Goal: Check status

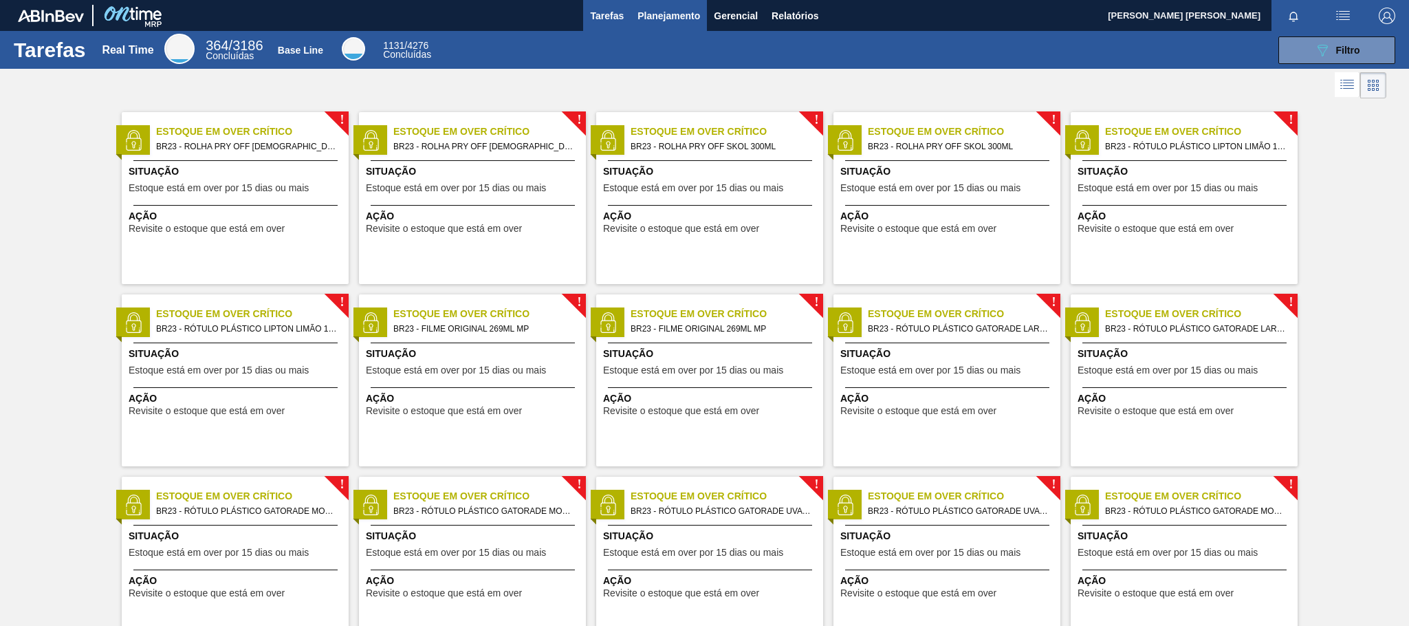
click at [666, 12] on span "Planejamento" at bounding box center [668, 16] width 63 height 17
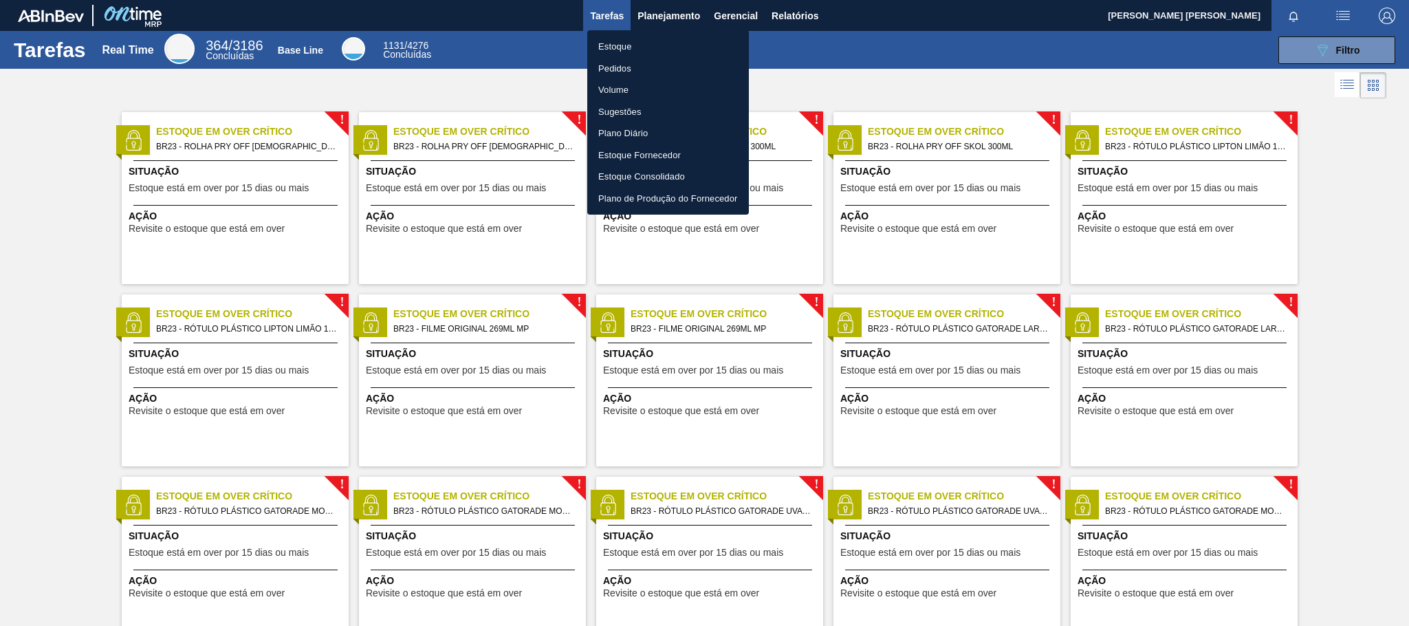
click at [640, 47] on li "Estoque" at bounding box center [668, 47] width 162 height 22
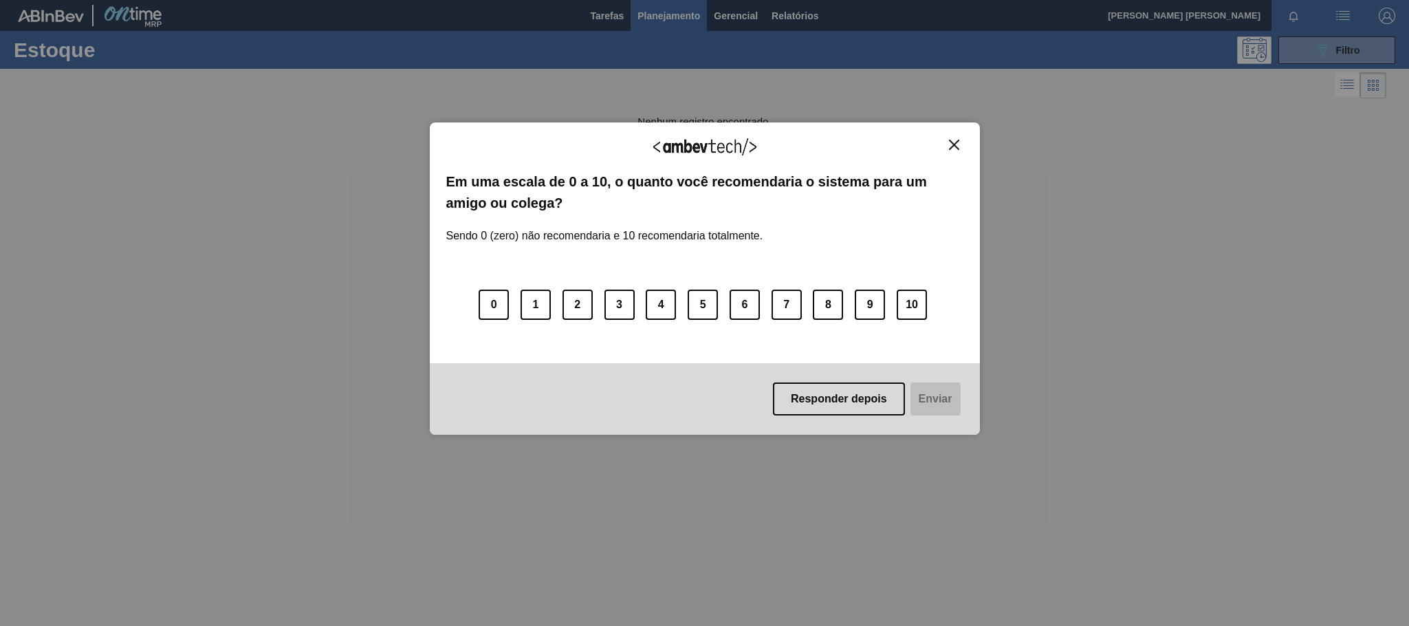
click at [949, 146] on img "Close" at bounding box center [954, 145] width 10 height 10
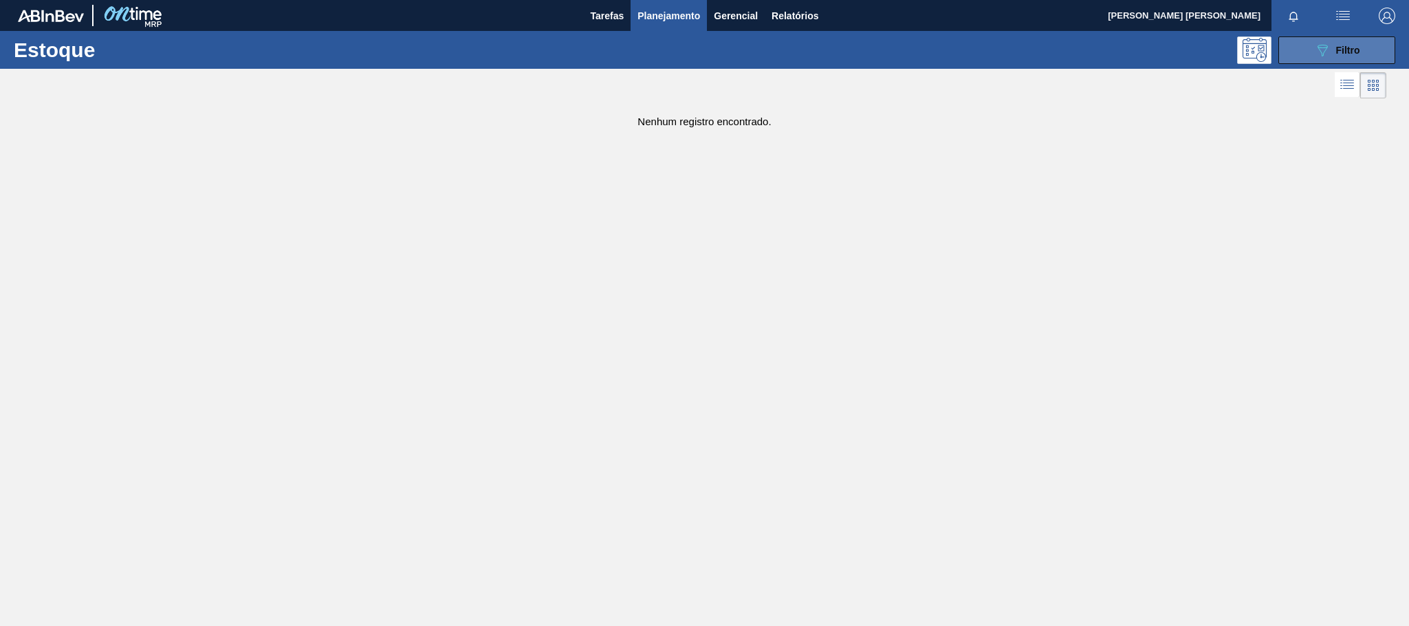
click at [1384, 52] on button "089F7B8B-B2A5-4AFE-B5C0-19BA573D28AC Filtro" at bounding box center [1336, 50] width 117 height 28
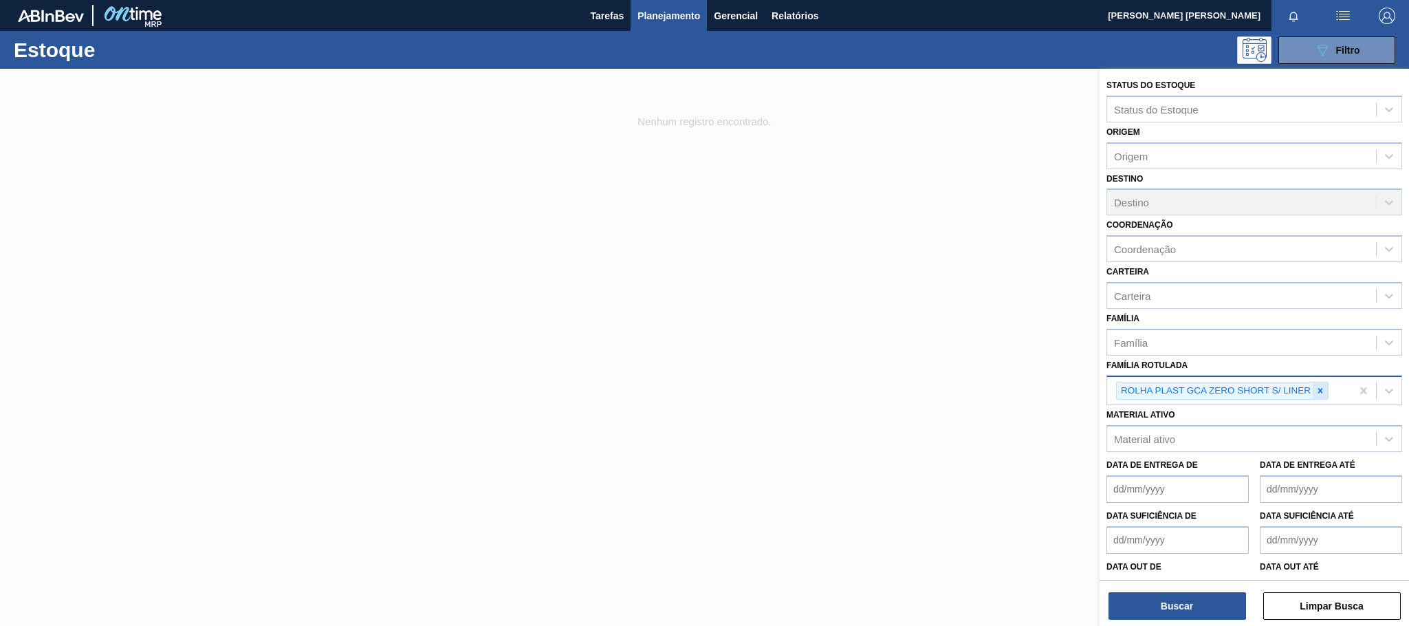
click at [1320, 389] on icon at bounding box center [1320, 390] width 5 height 5
paste Rotulada "30031670"
type Rotulada "3"
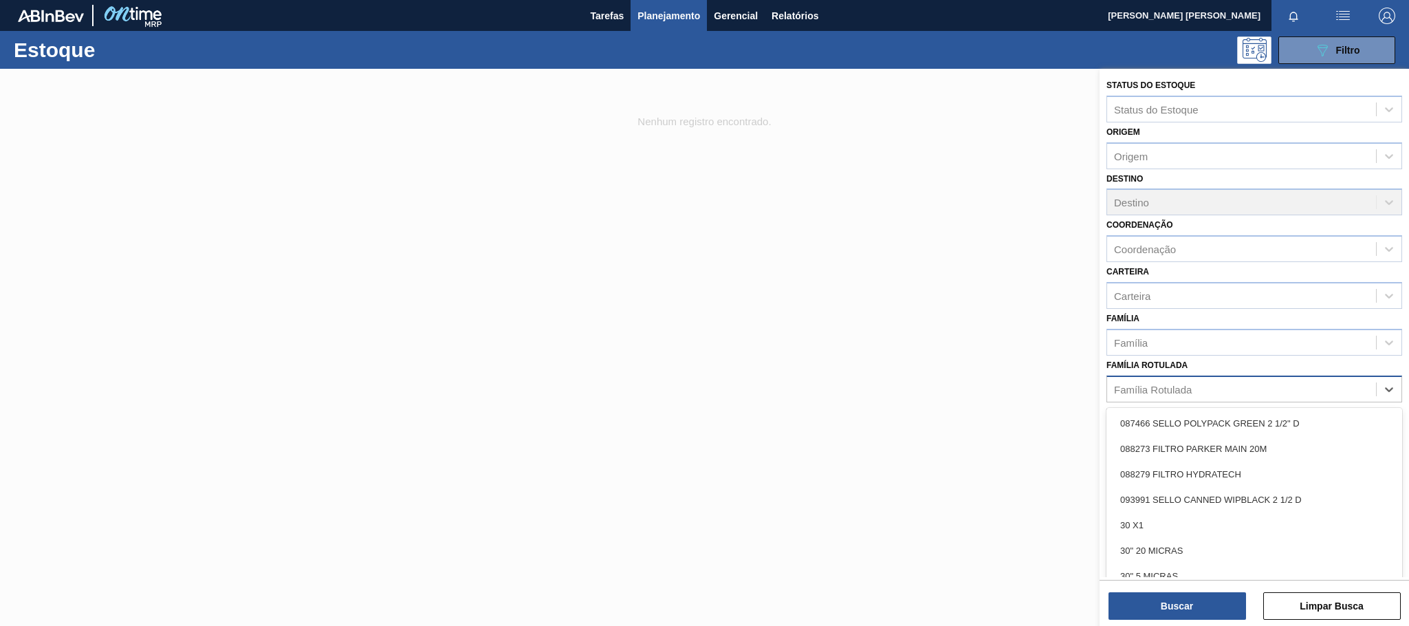
click at [1104, 435] on div "Status do Estoque Status do Estoque Origem Origem Destino Destino Coordenação C…" at bounding box center [1254, 338] width 309 height 539
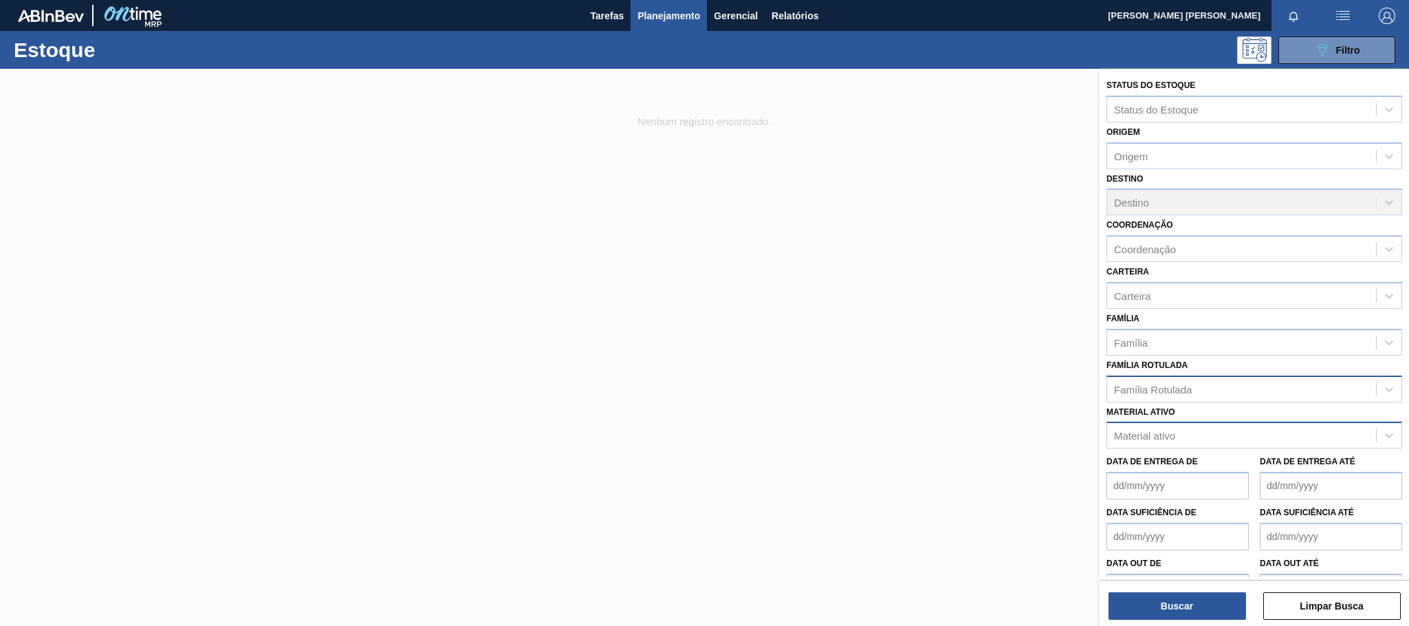
click at [1133, 437] on div "Material ativo" at bounding box center [1144, 436] width 61 height 12
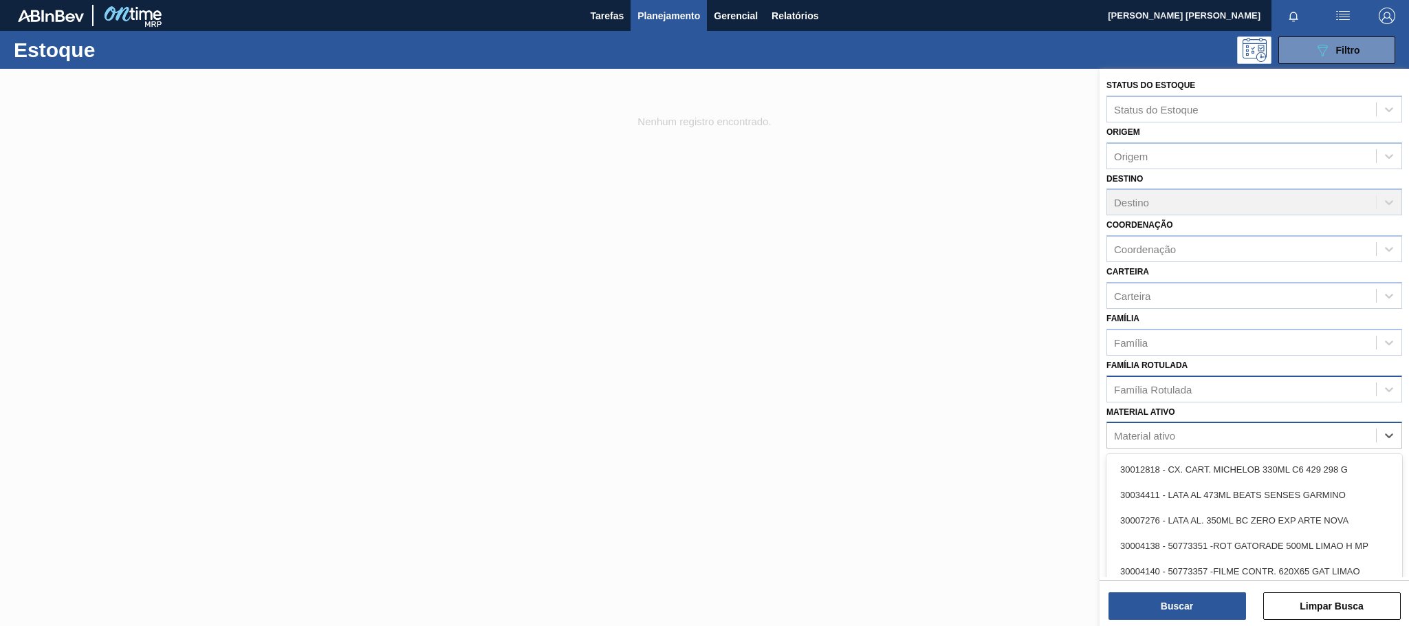
paste ativo "30031670"
type ativo "30031670"
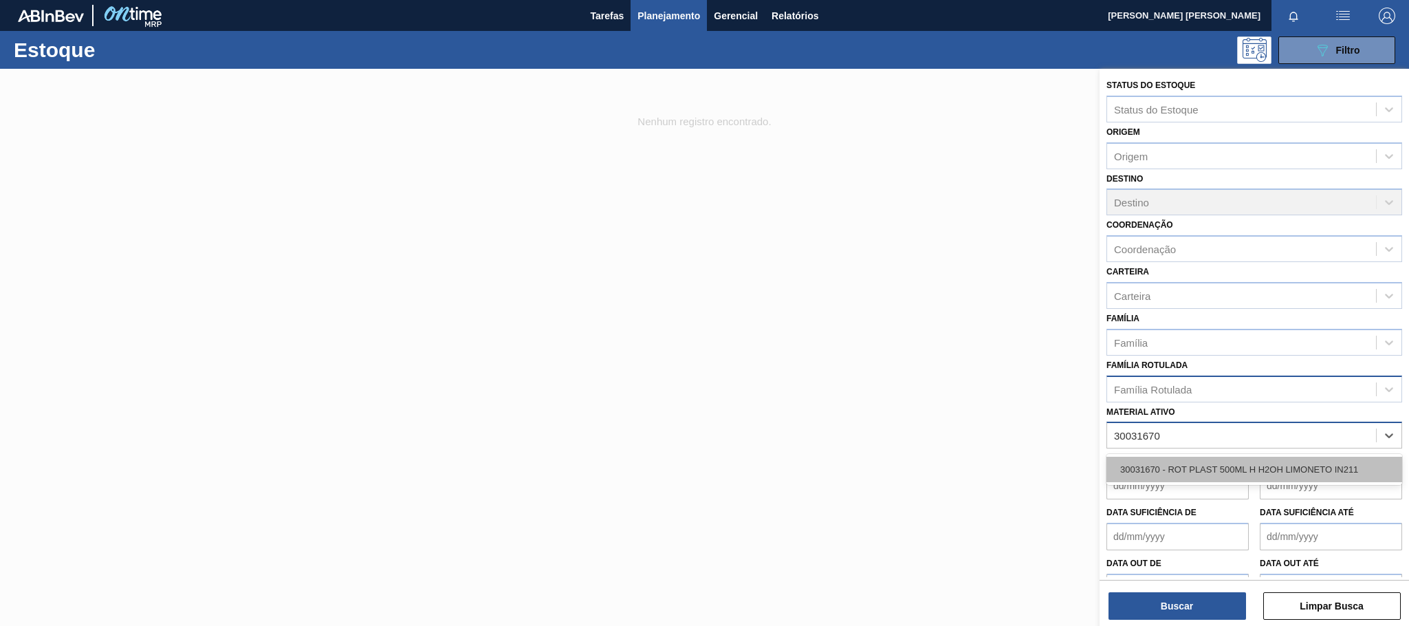
click at [1192, 472] on div "30031670 - ROT PLAST 500ML H H2OH LIMONETO IN211" at bounding box center [1254, 469] width 296 height 25
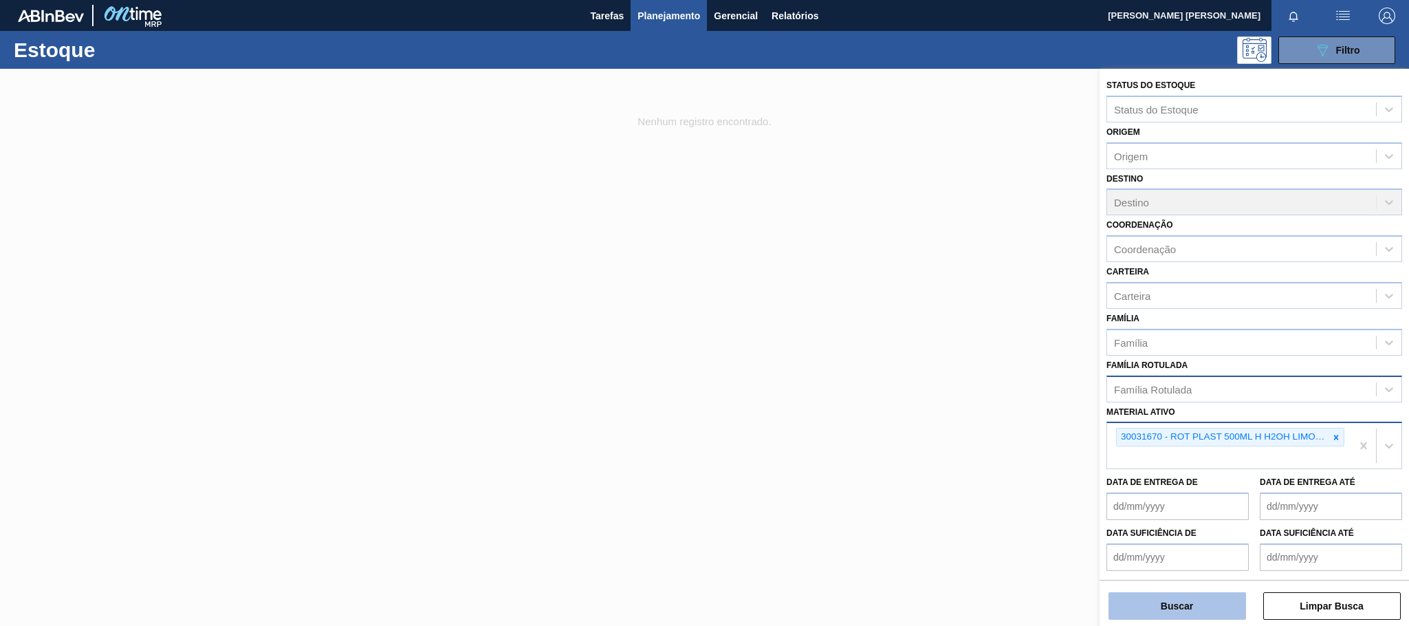
click at [1186, 607] on button "Buscar" at bounding box center [1177, 606] width 138 height 28
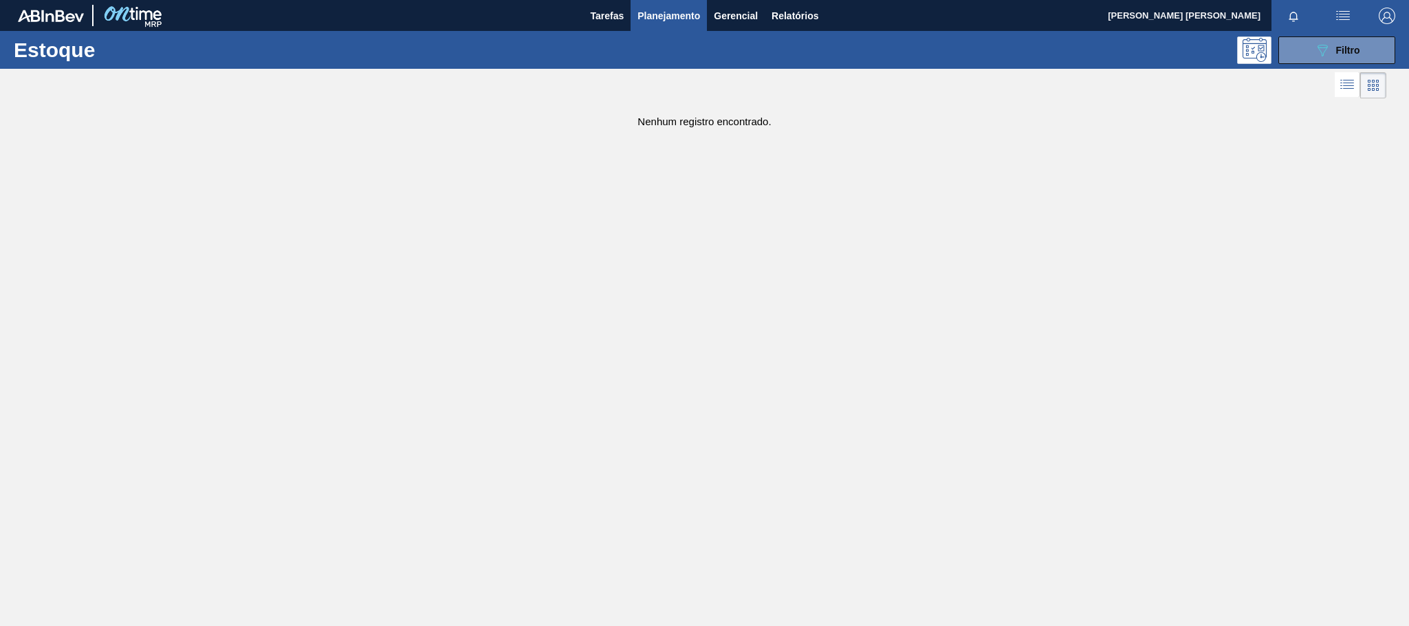
click at [677, 21] on span "Planejamento" at bounding box center [668, 16] width 63 height 17
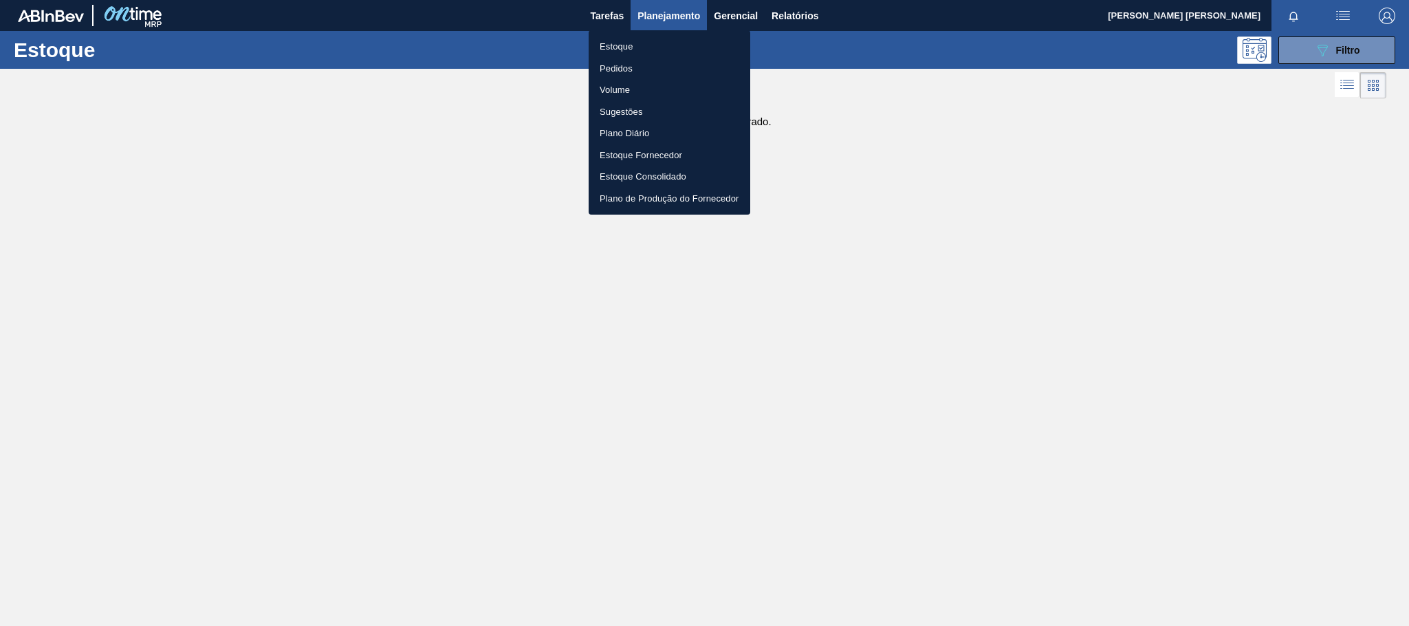
click at [623, 45] on li "Estoque" at bounding box center [670, 47] width 162 height 22
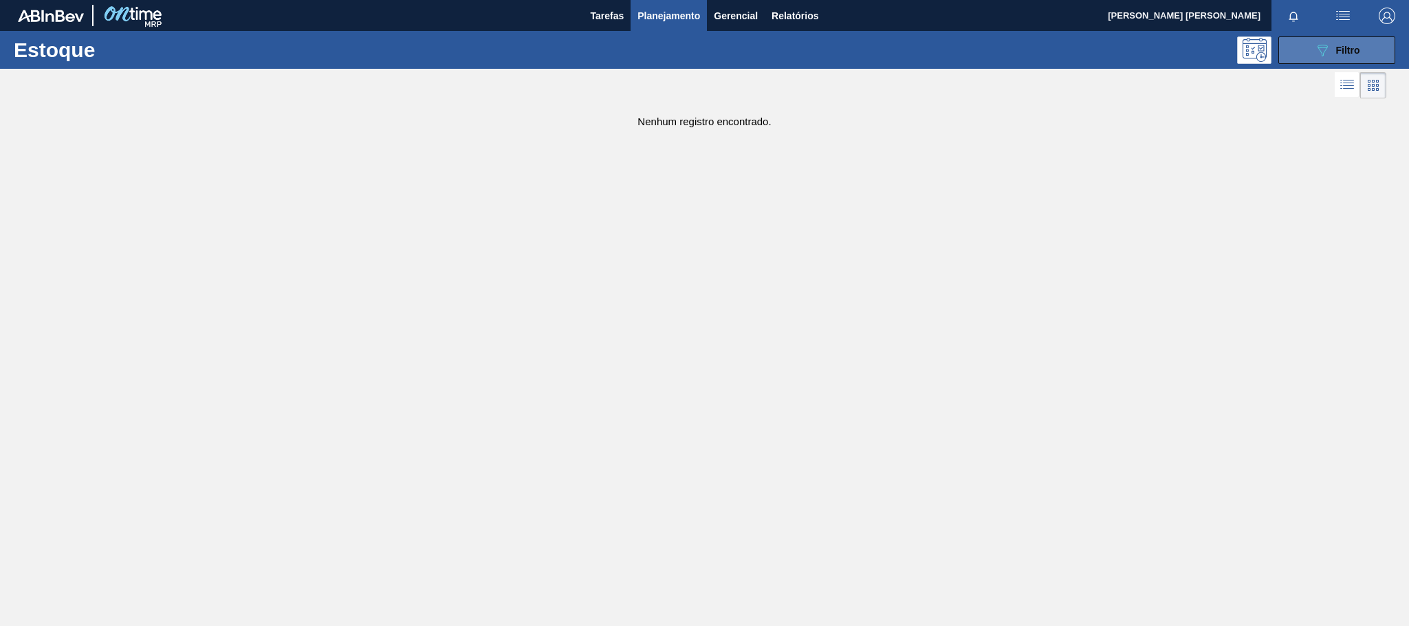
click at [1302, 54] on button "089F7B8B-B2A5-4AFE-B5C0-19BA573D28AC Filtro" at bounding box center [1336, 50] width 117 height 28
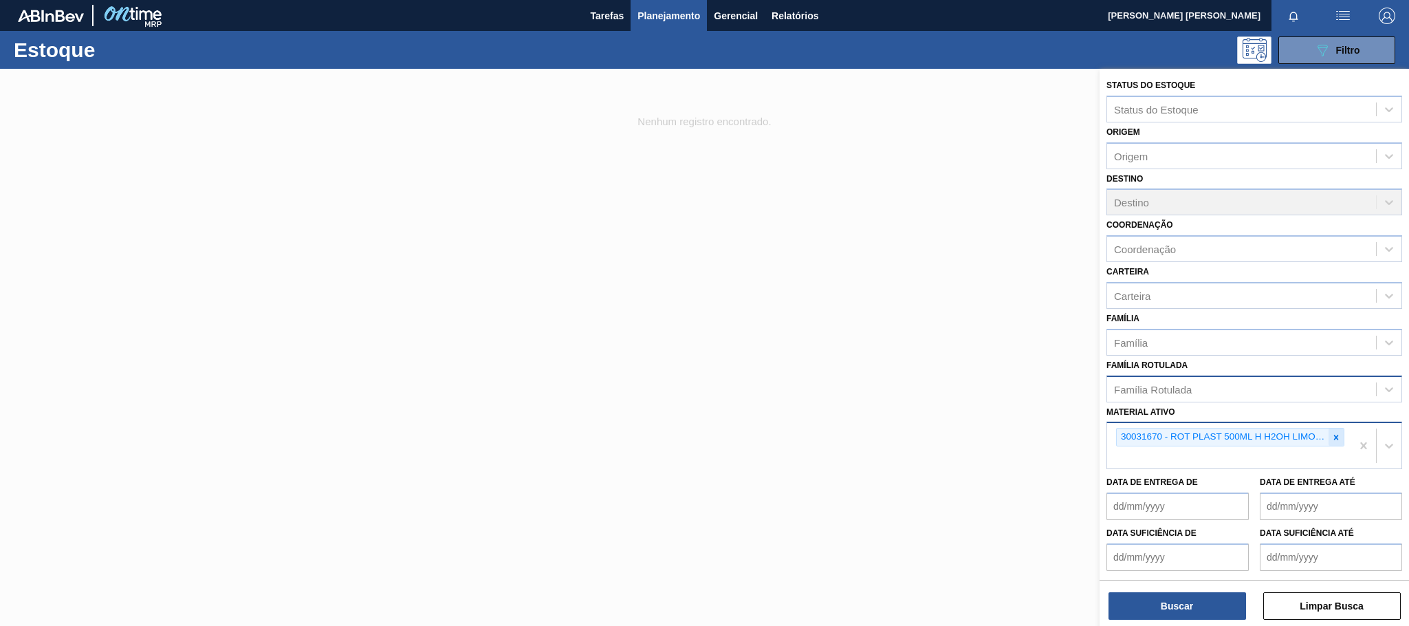
click at [1328, 436] on div at bounding box center [1335, 436] width 15 height 17
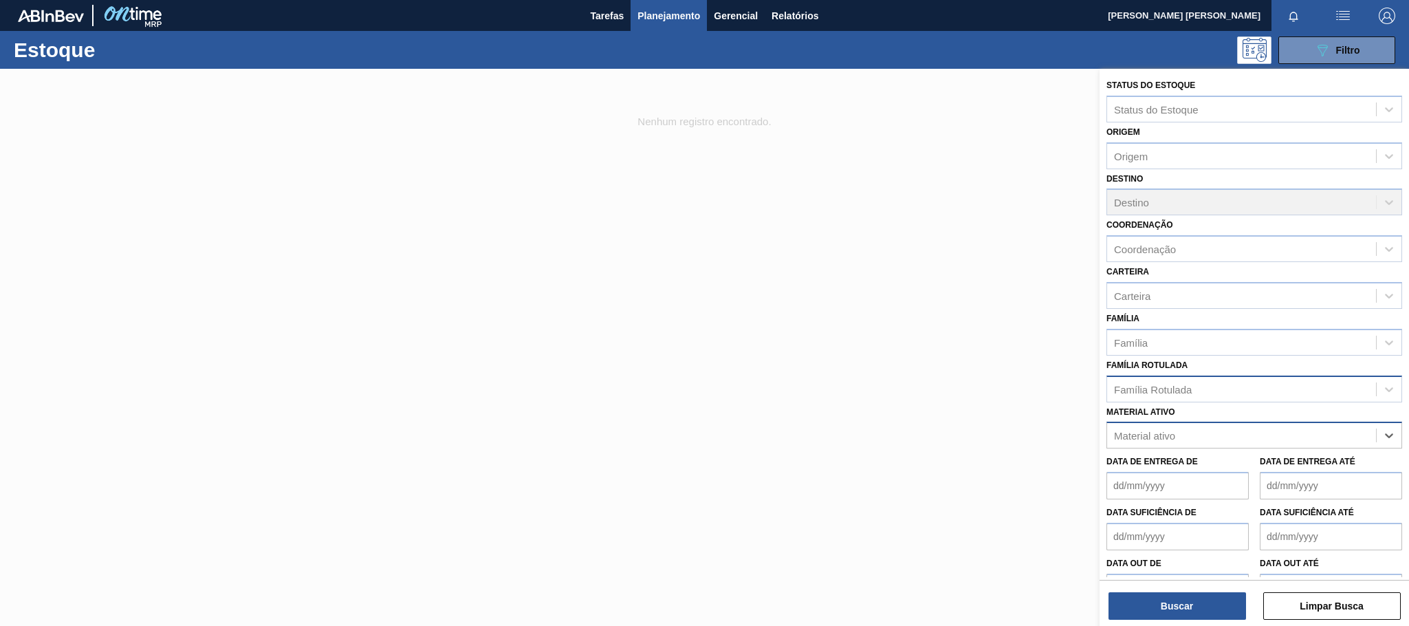
click at [1273, 396] on div "Família Rotulada" at bounding box center [1241, 389] width 269 height 20
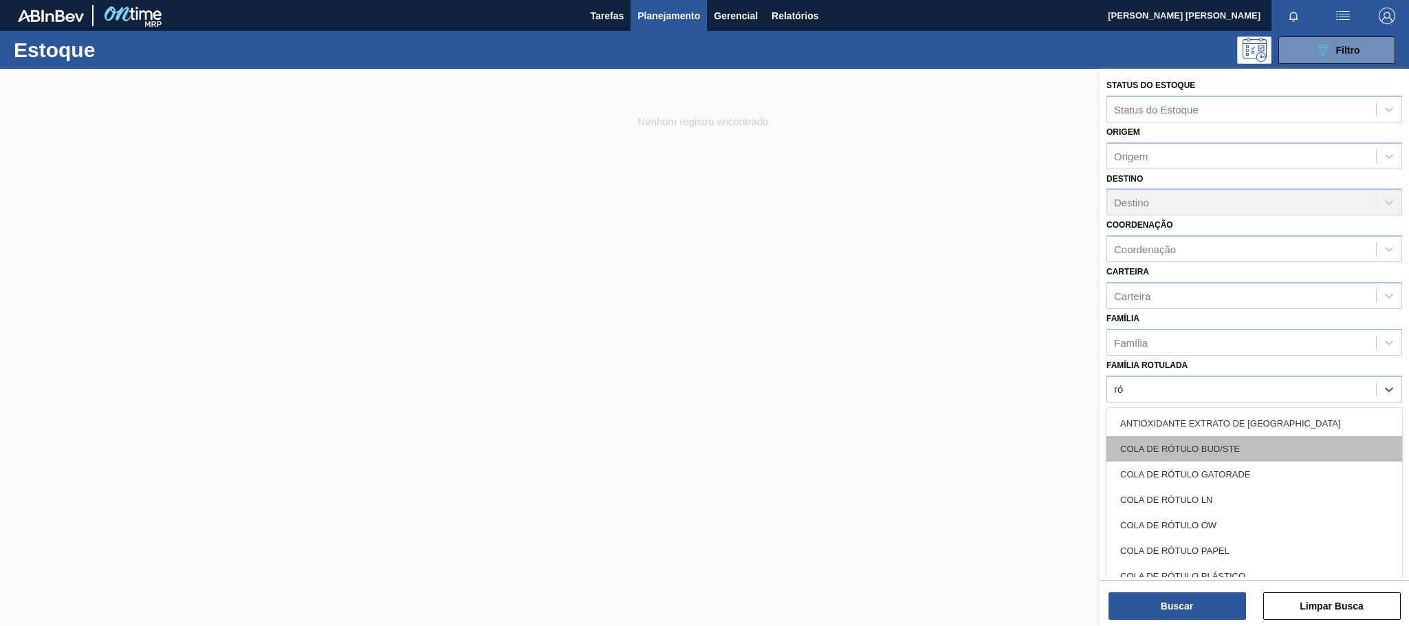
type Rotulada "r"
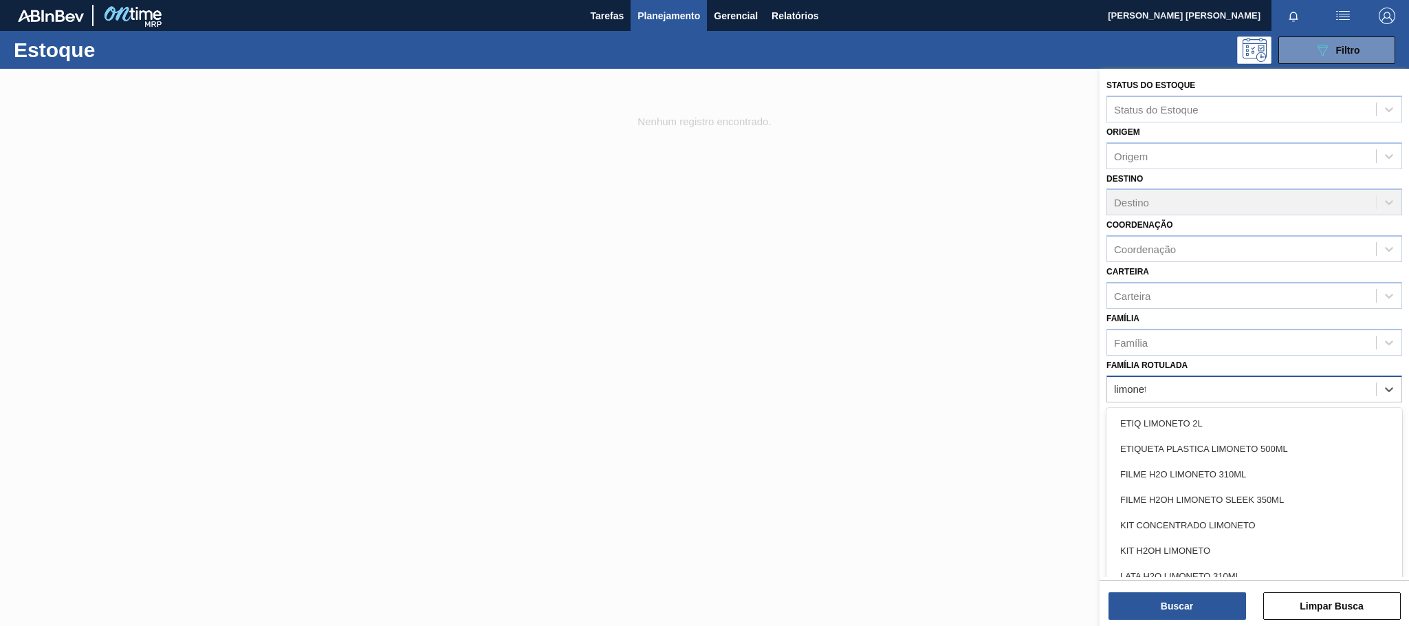
type Rotulada "limoneto"
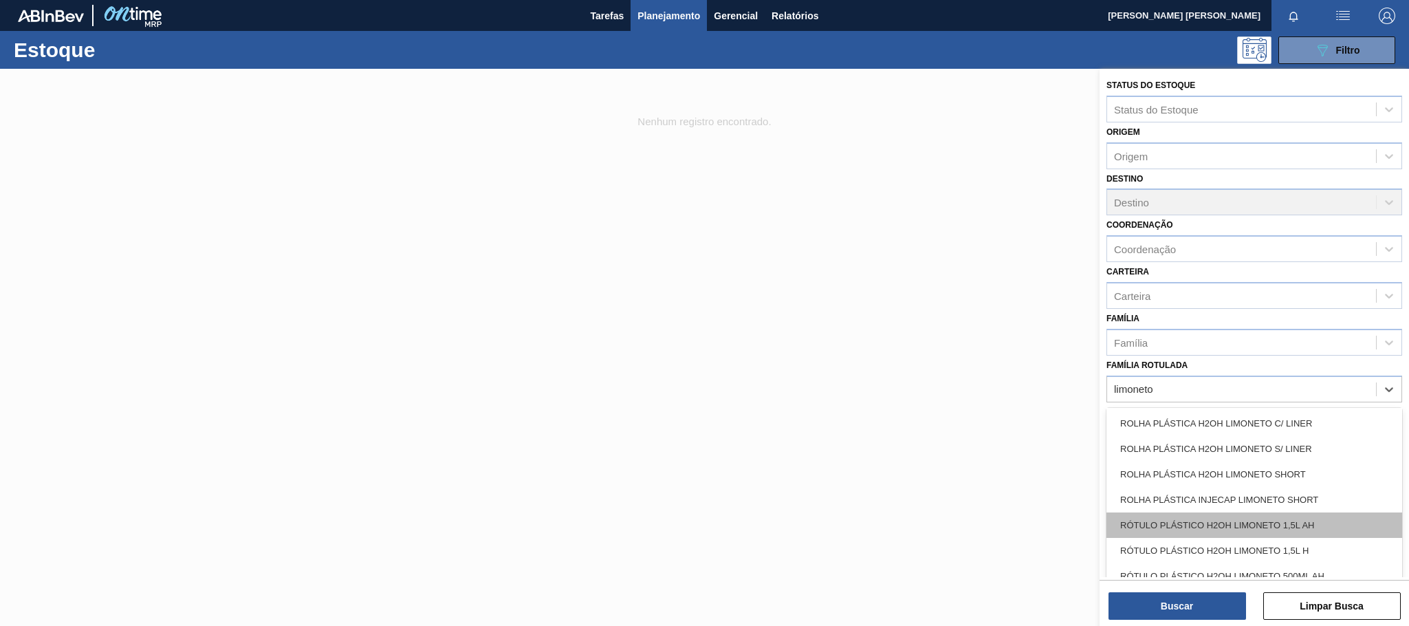
scroll to position [256, 0]
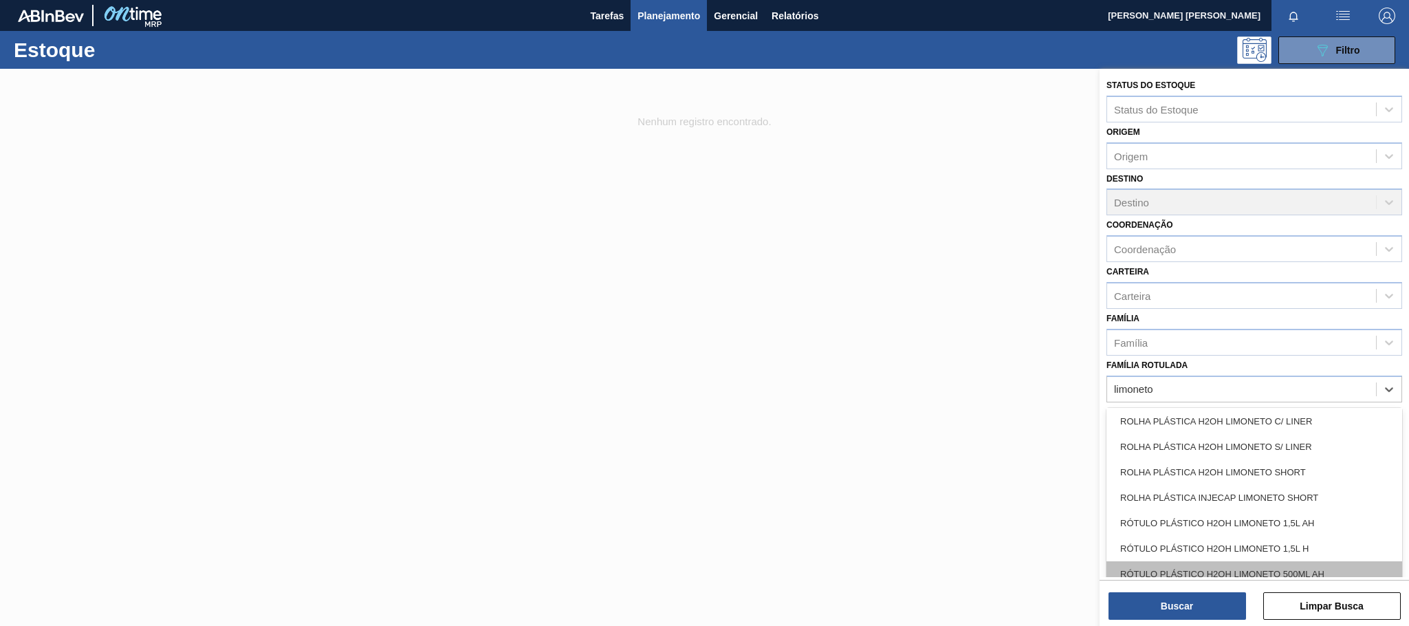
click at [1347, 571] on div "RÓTULO PLÁSTICO H2OH LIMONETO 500ML AH" at bounding box center [1254, 573] width 296 height 25
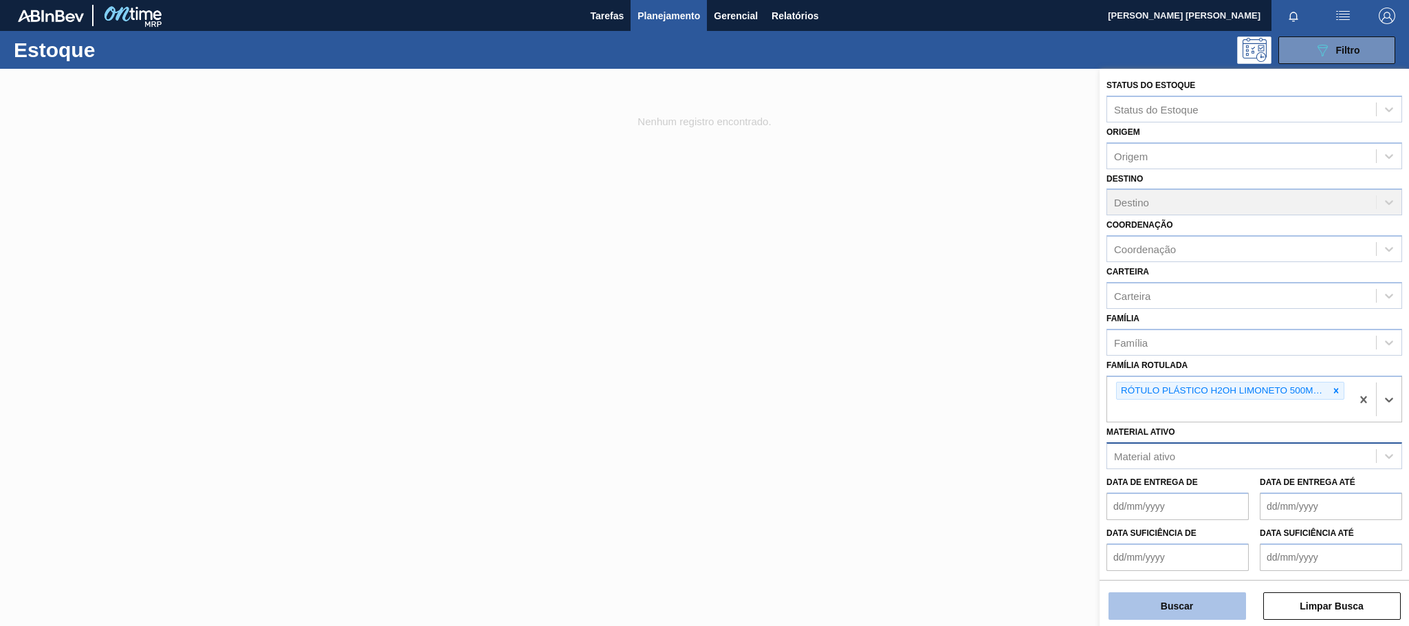
click at [1213, 595] on button "Buscar" at bounding box center [1177, 606] width 138 height 28
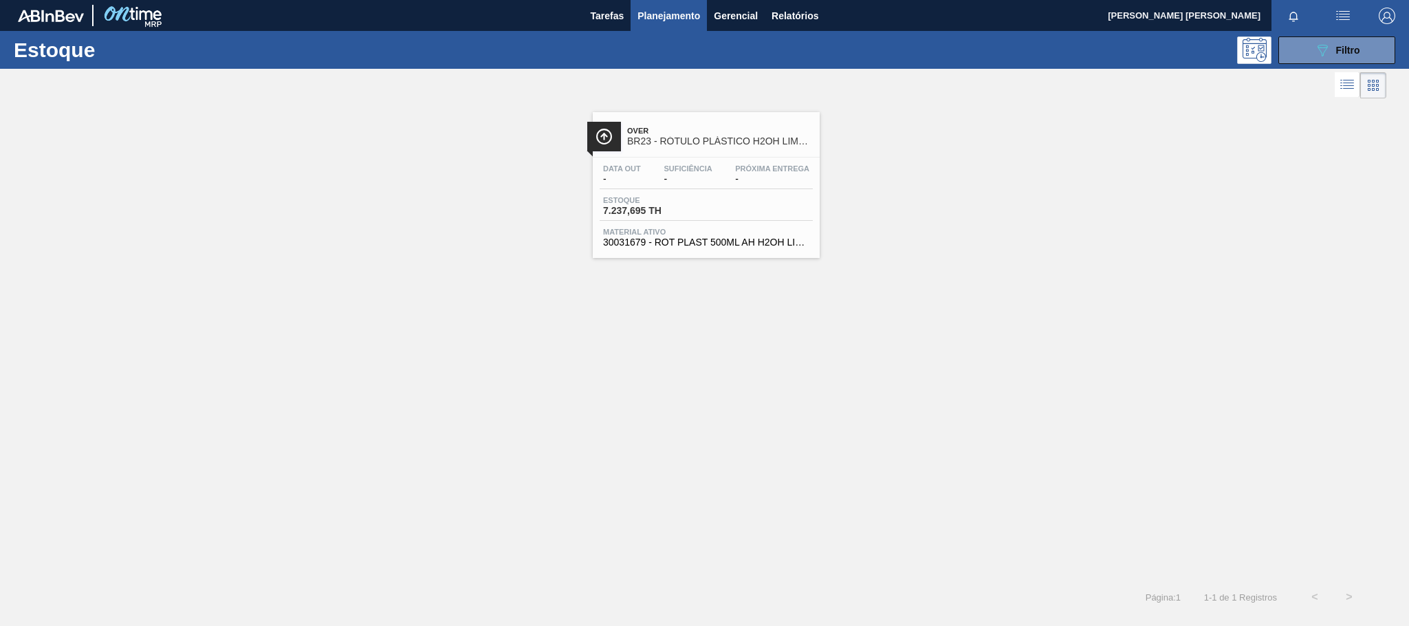
click at [700, 221] on div "Estoque 7.237,695 TH" at bounding box center [706, 208] width 213 height 25
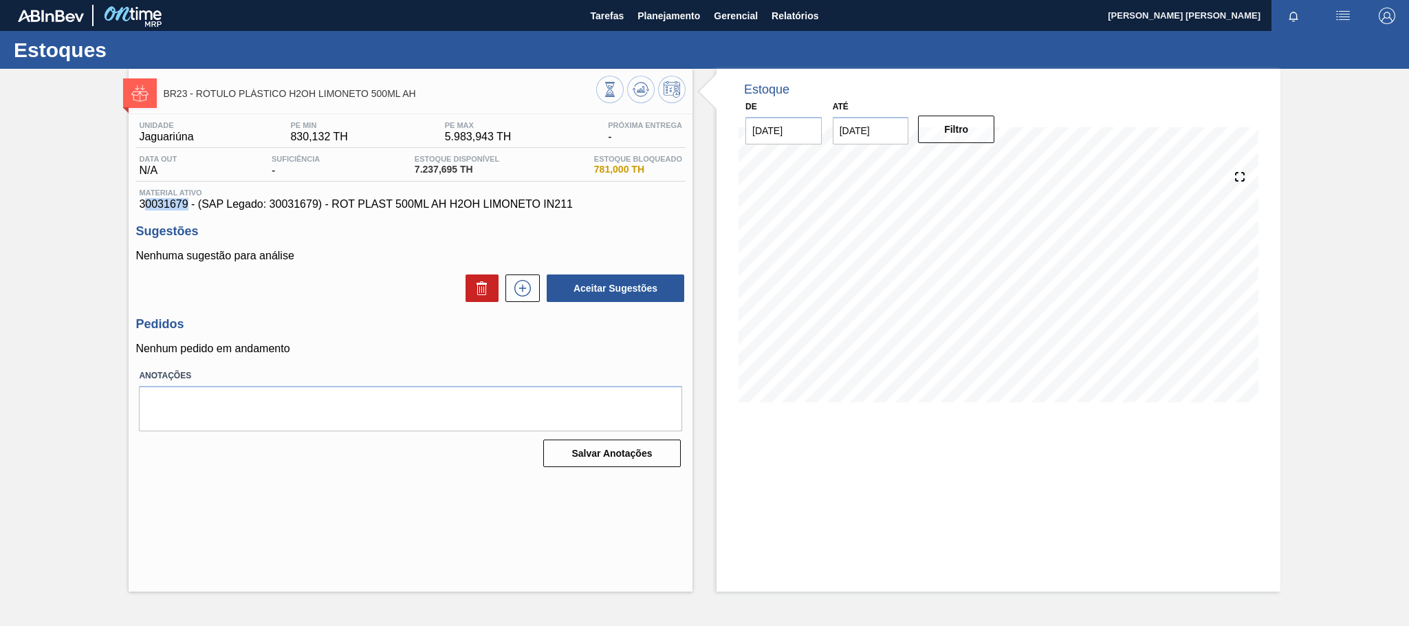
drag, startPoint x: 188, startPoint y: 205, endPoint x: 142, endPoint y: 205, distance: 45.4
click at [142, 205] on span "30031679 - (SAP Legado: 30031679) - ROT PLAST 500ML AH H2OH LIMONETO IN211" at bounding box center [410, 204] width 543 height 12
copy span "0031679"
copy span "30031679"
click at [664, 29] on button "Planejamento" at bounding box center [669, 15] width 76 height 31
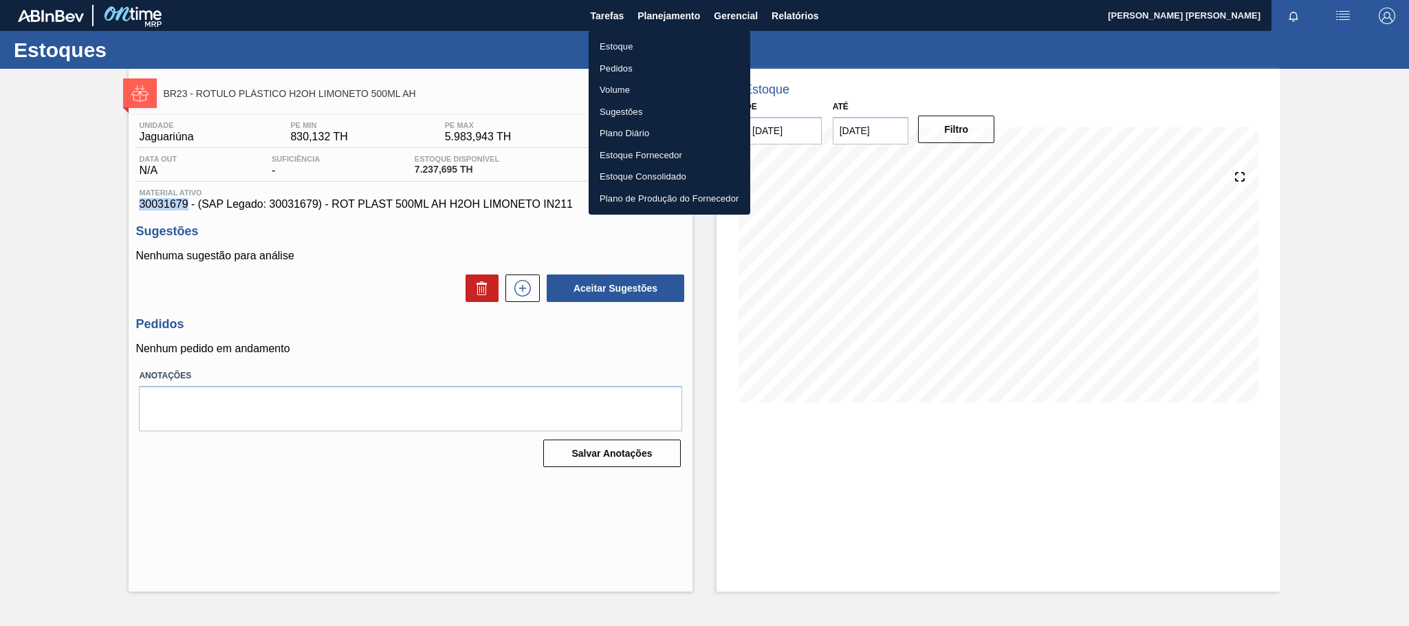
click at [650, 71] on li "Pedidos" at bounding box center [670, 69] width 162 height 22
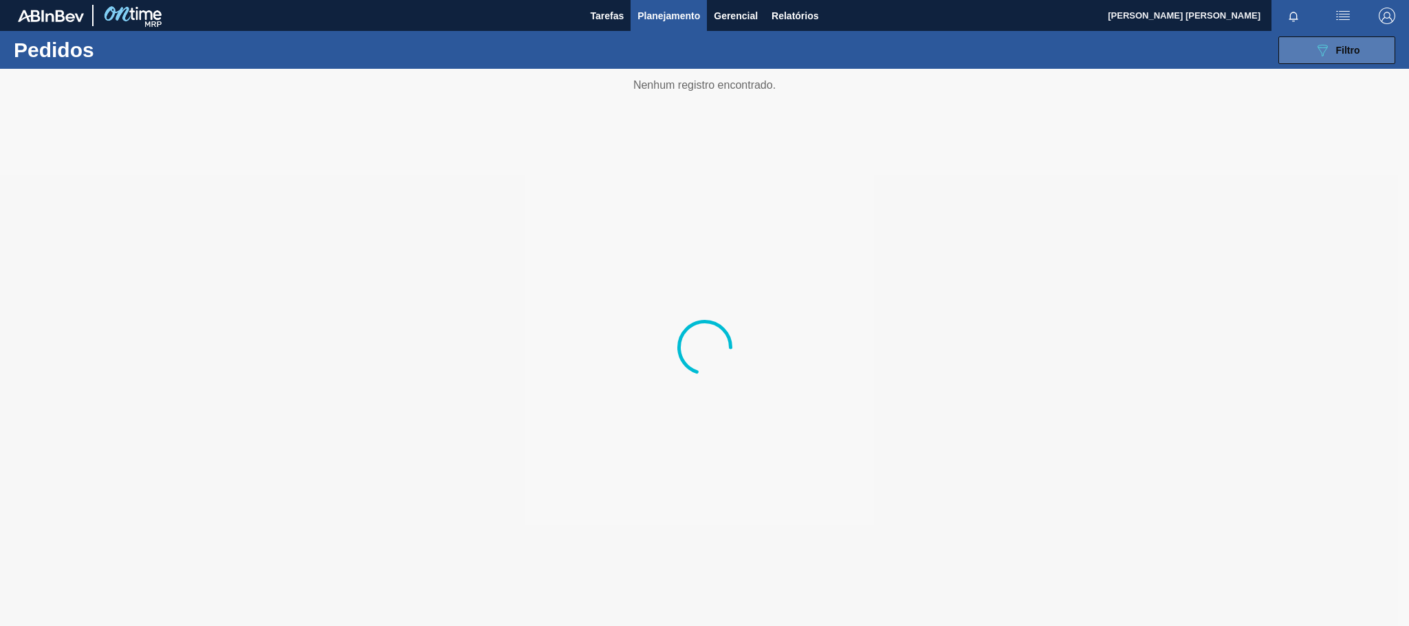
click at [1304, 50] on button "089F7B8B-B2A5-4AFE-B5C0-19BA573D28AC Filtro" at bounding box center [1336, 50] width 117 height 28
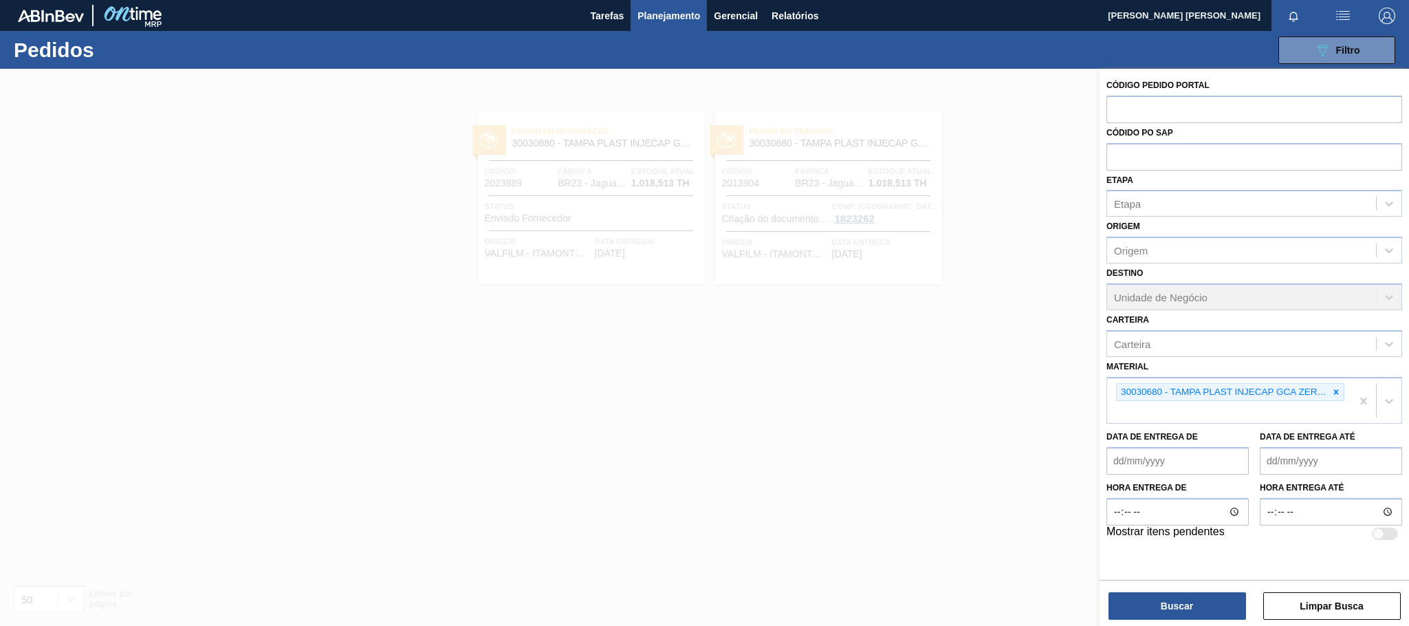
click at [1331, 394] on icon at bounding box center [1336, 392] width 10 height 10
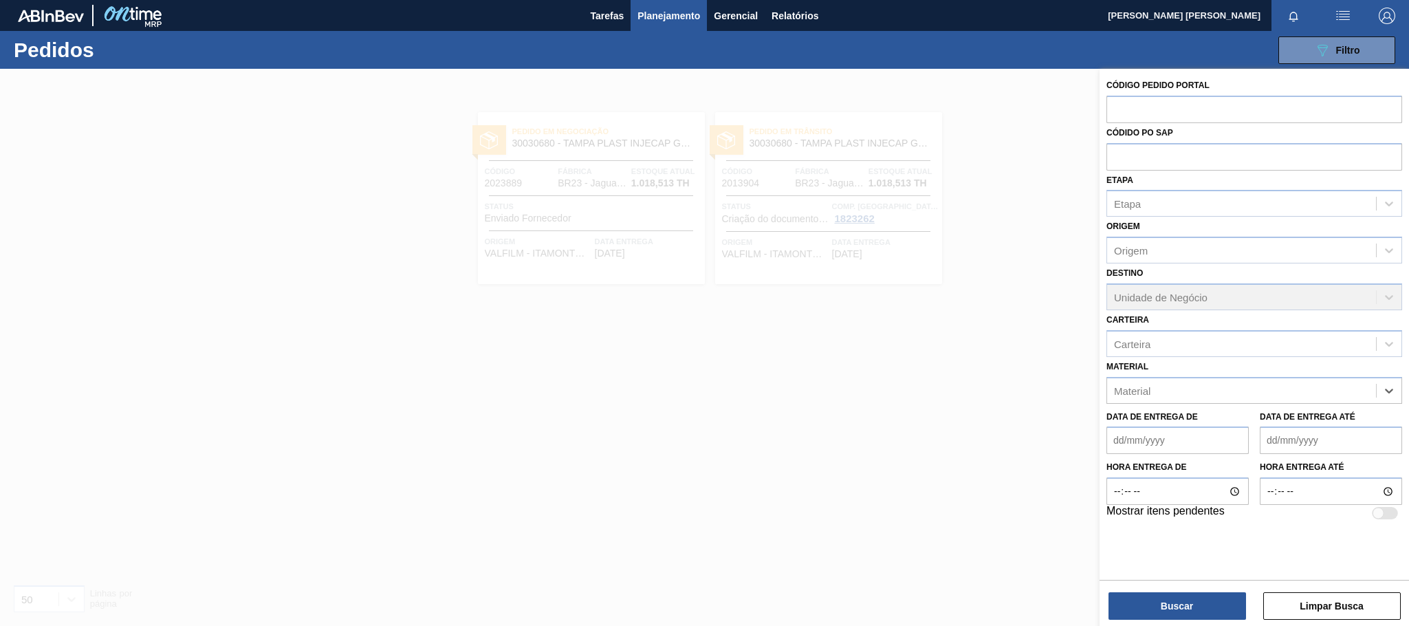
paste input "30033775"
type input "30033775"
click at [1290, 422] on div "30033775 - FILME C 800X80 ORIGINAL MP 269ML" at bounding box center [1254, 424] width 296 height 25
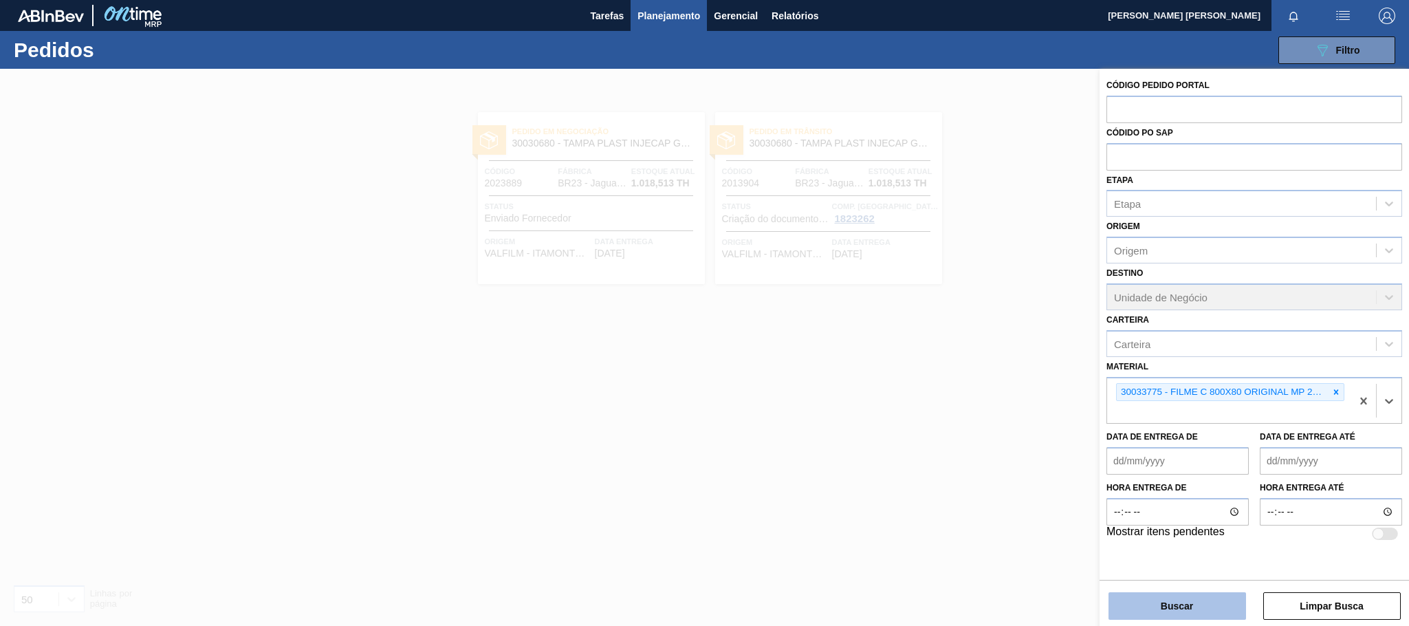
click at [1203, 603] on button "Buscar" at bounding box center [1177, 606] width 138 height 28
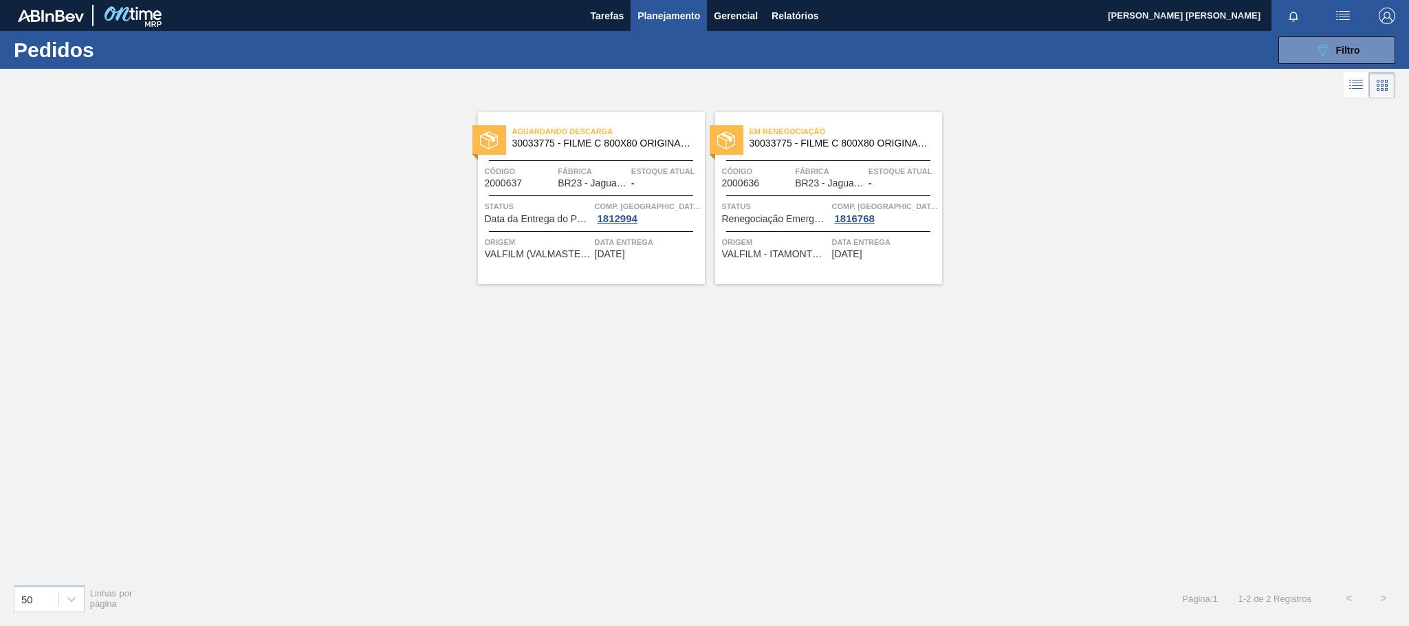
click at [658, 14] on span "Planejamento" at bounding box center [668, 16] width 63 height 17
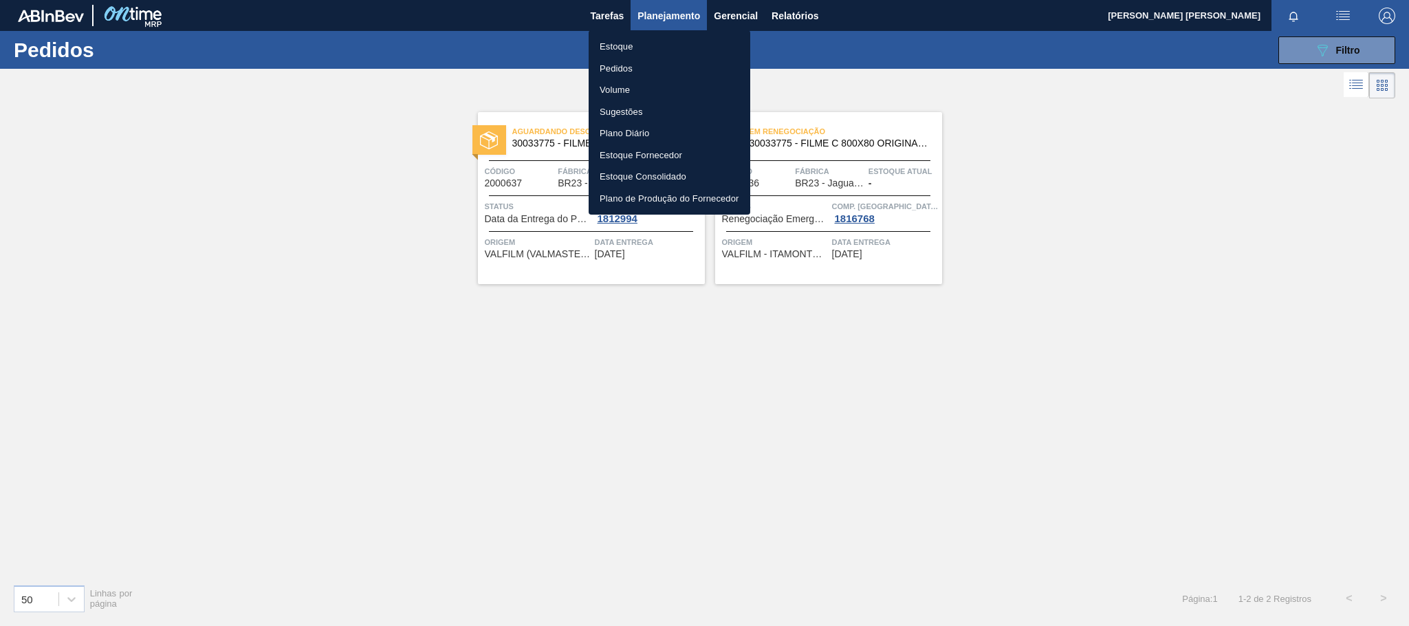
click at [630, 44] on li "Estoque" at bounding box center [670, 47] width 162 height 22
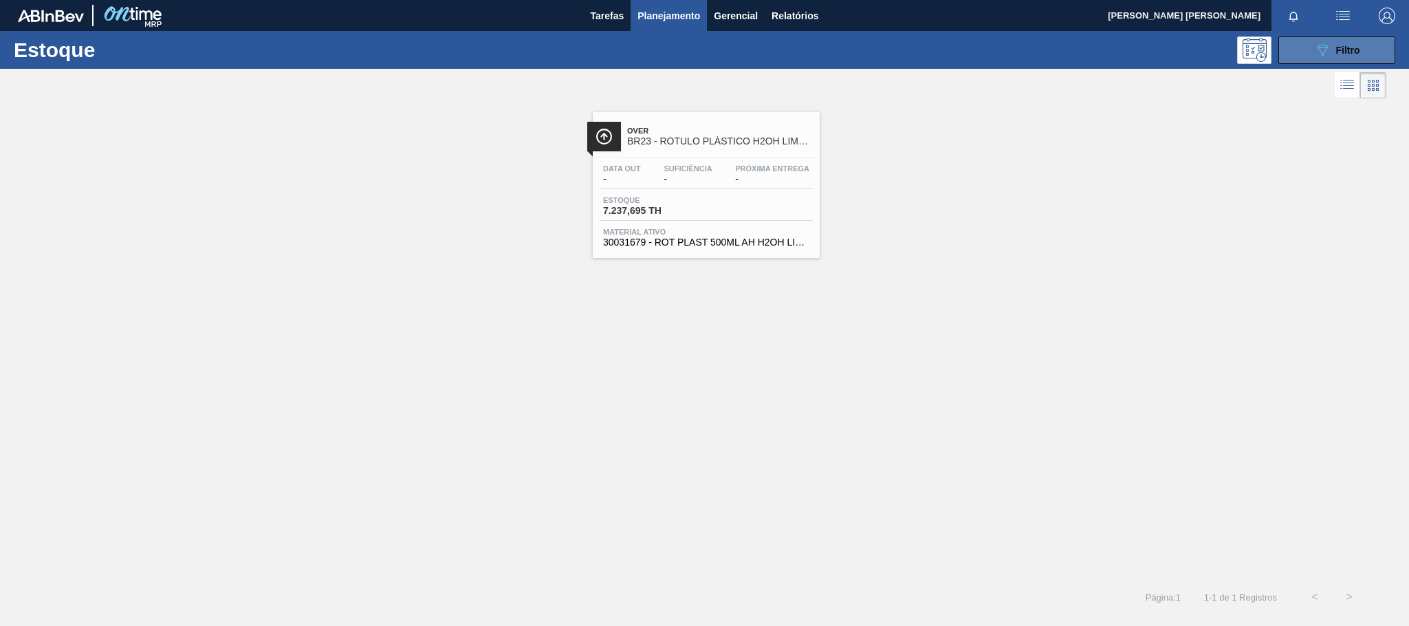
click at [1342, 50] on span "Filtro" at bounding box center [1348, 50] width 24 height 11
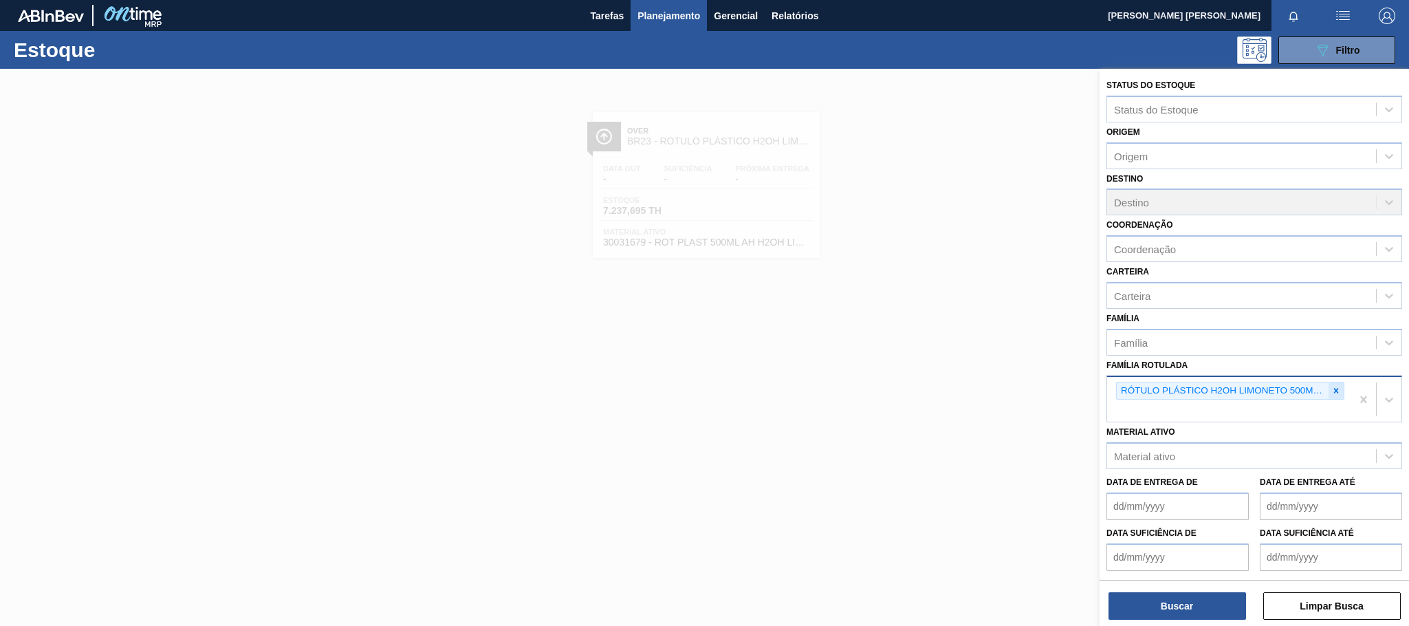
click at [1331, 386] on icon at bounding box center [1336, 391] width 10 height 10
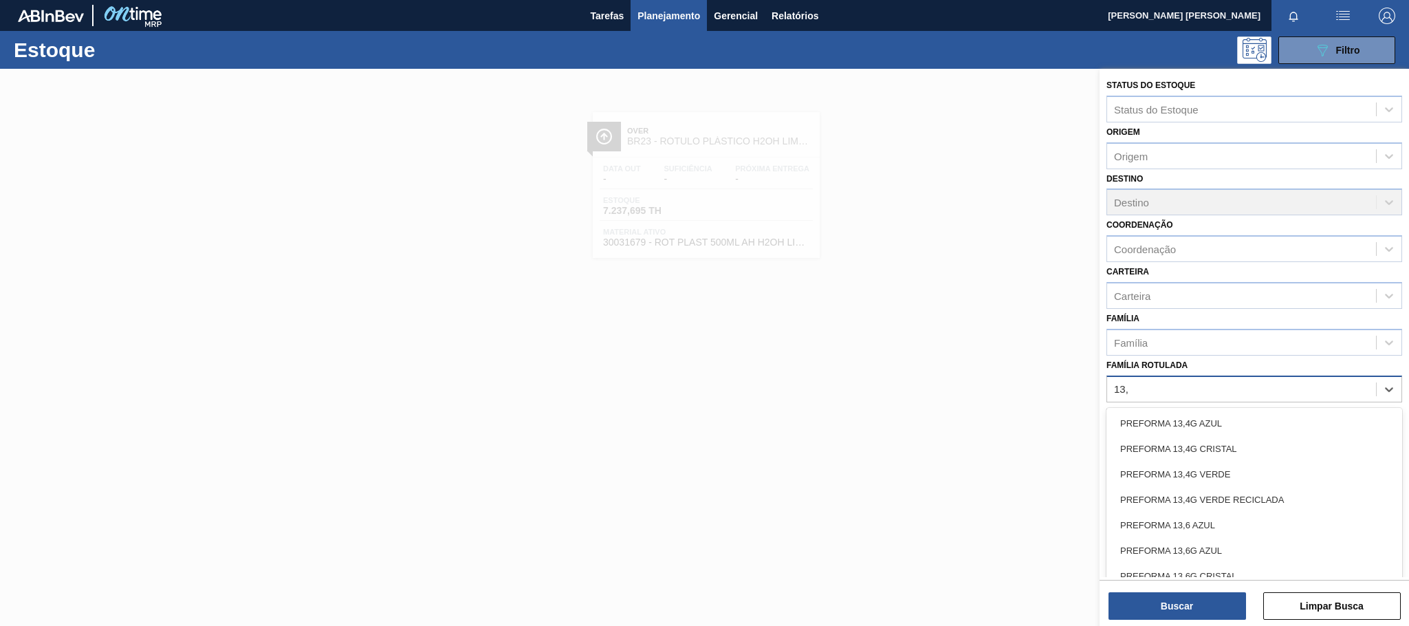
type Rotulada "13,7"
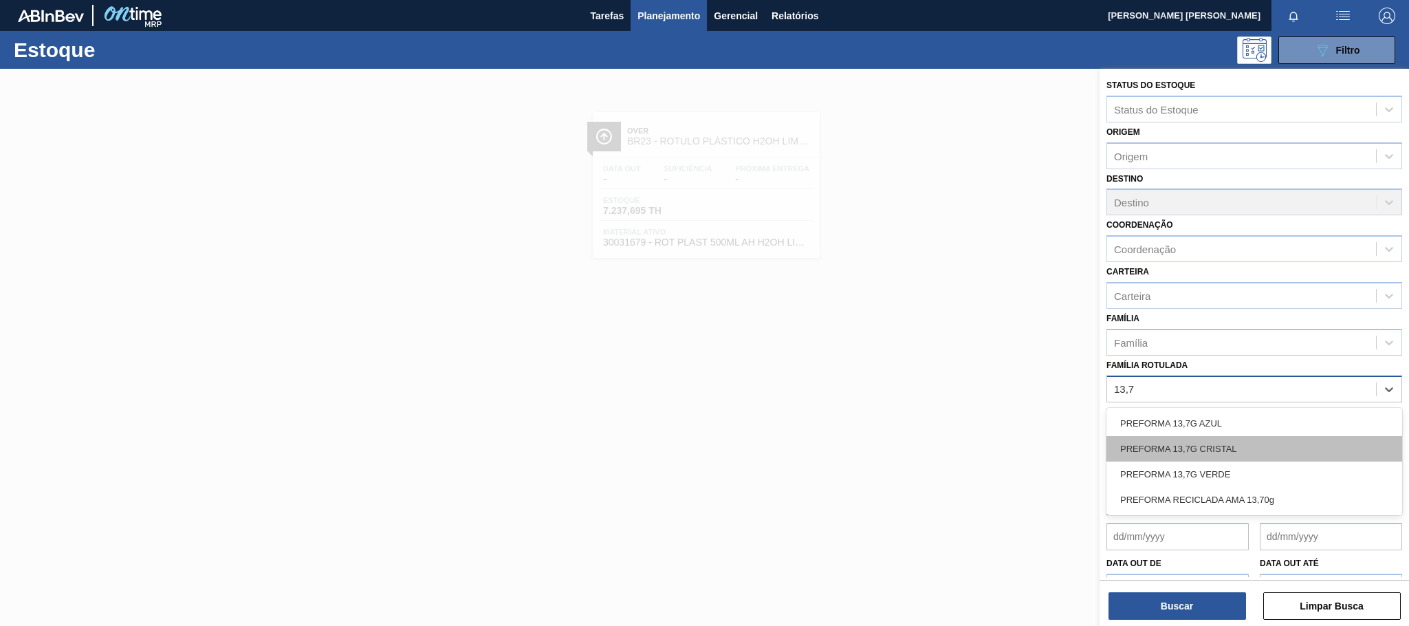
click at [1232, 448] on div "PREFORMA 13,7G CRISTAL" at bounding box center [1254, 448] width 296 height 25
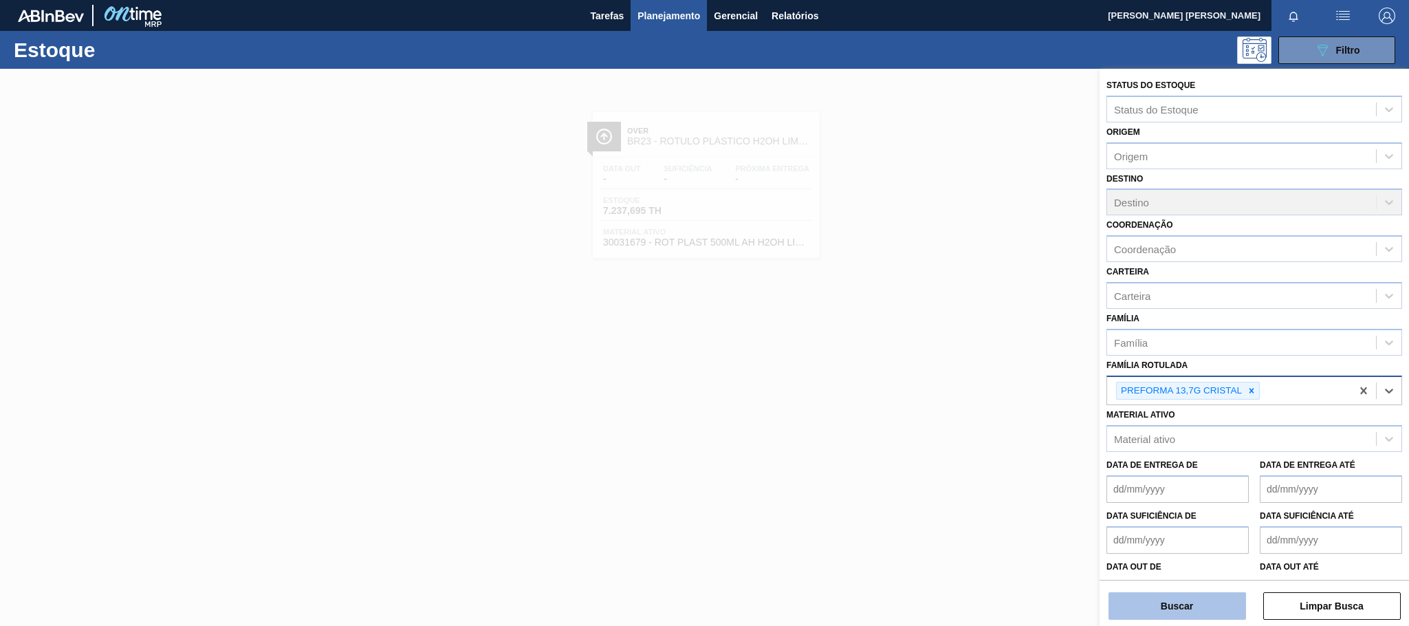
click at [1190, 602] on button "Buscar" at bounding box center [1177, 606] width 138 height 28
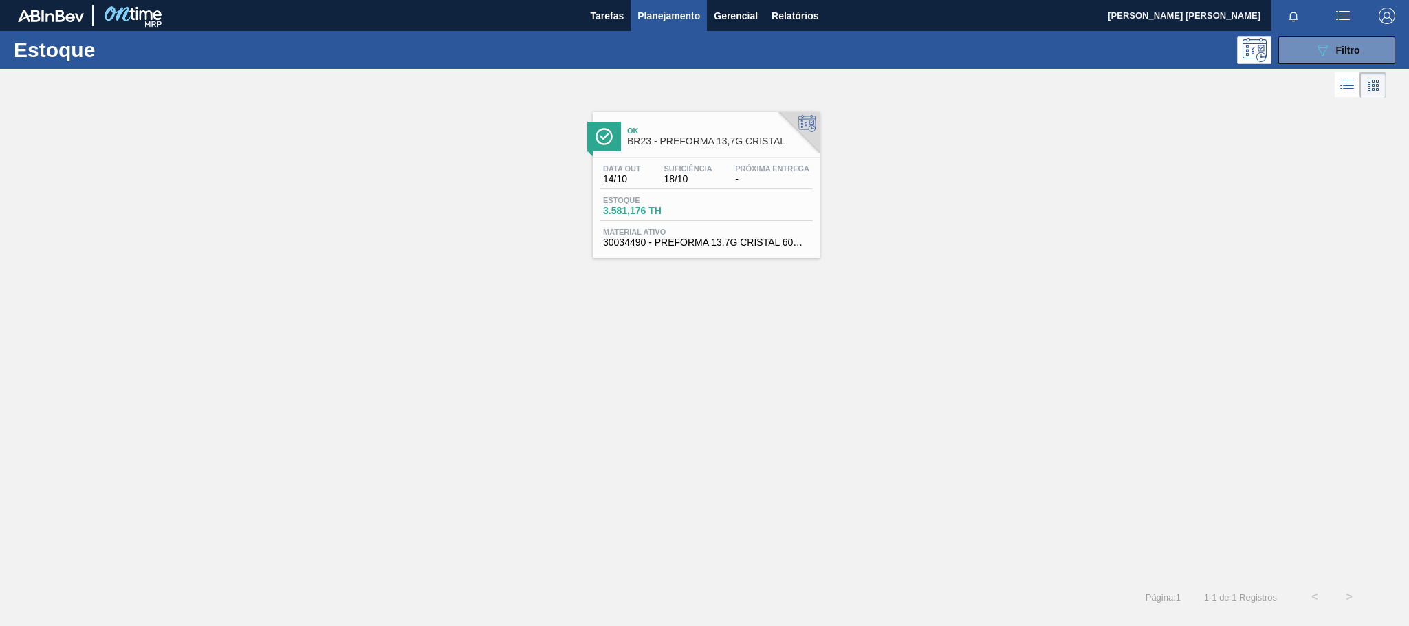
click at [750, 221] on div "Estoque 3.581,176 TH" at bounding box center [706, 208] width 213 height 25
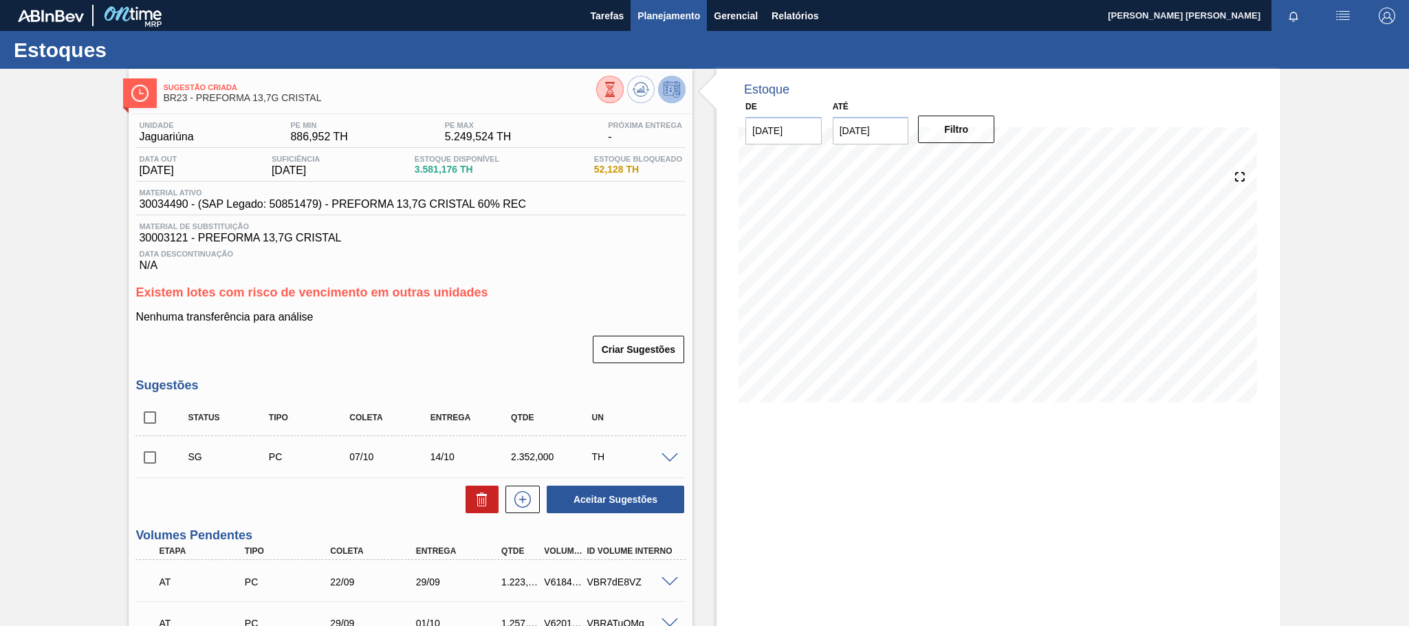
click at [660, 19] on span "Planejamento" at bounding box center [668, 16] width 63 height 17
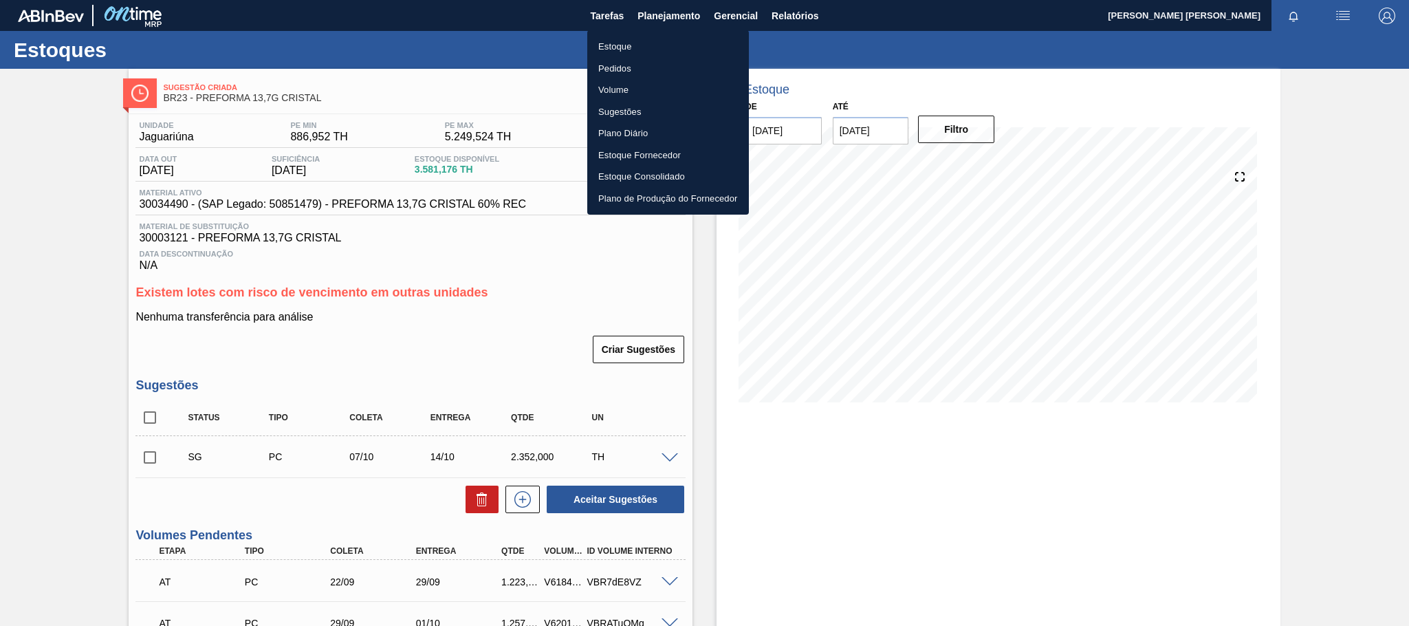
click at [630, 64] on li "Pedidos" at bounding box center [668, 69] width 162 height 22
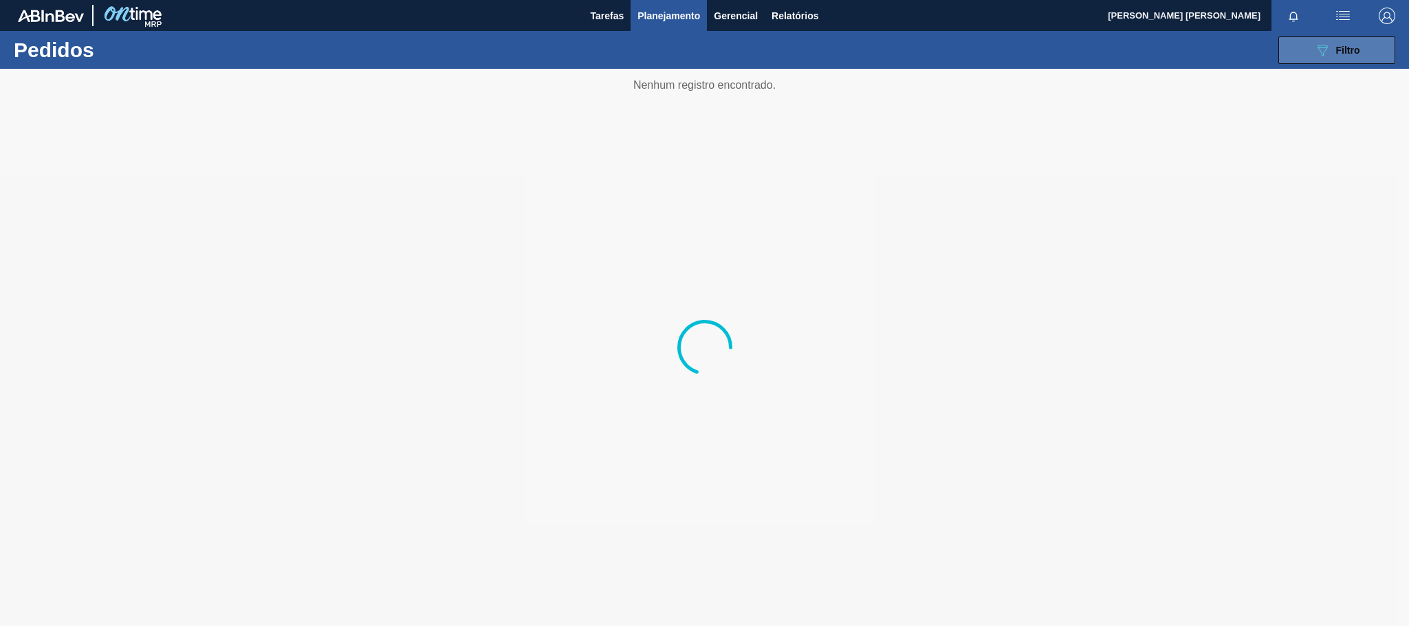
click at [1336, 50] on span "Filtro" at bounding box center [1348, 50] width 24 height 11
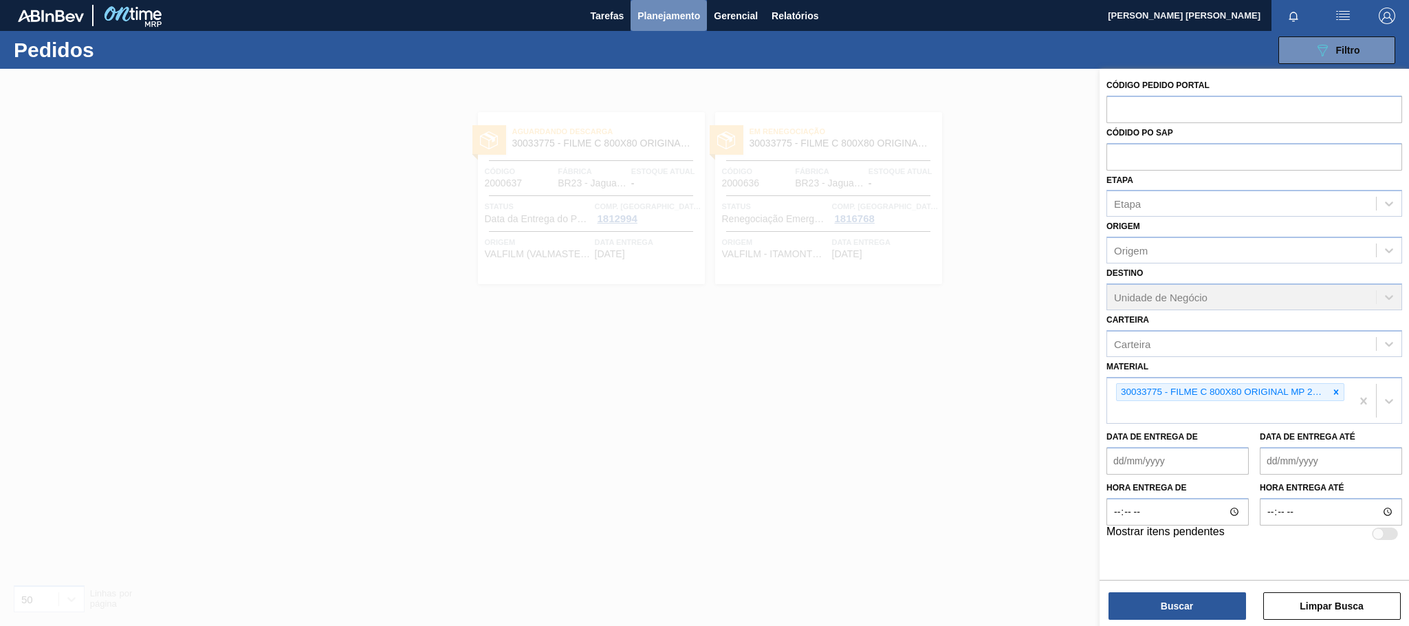
click at [671, 21] on span "Planejamento" at bounding box center [668, 16] width 63 height 17
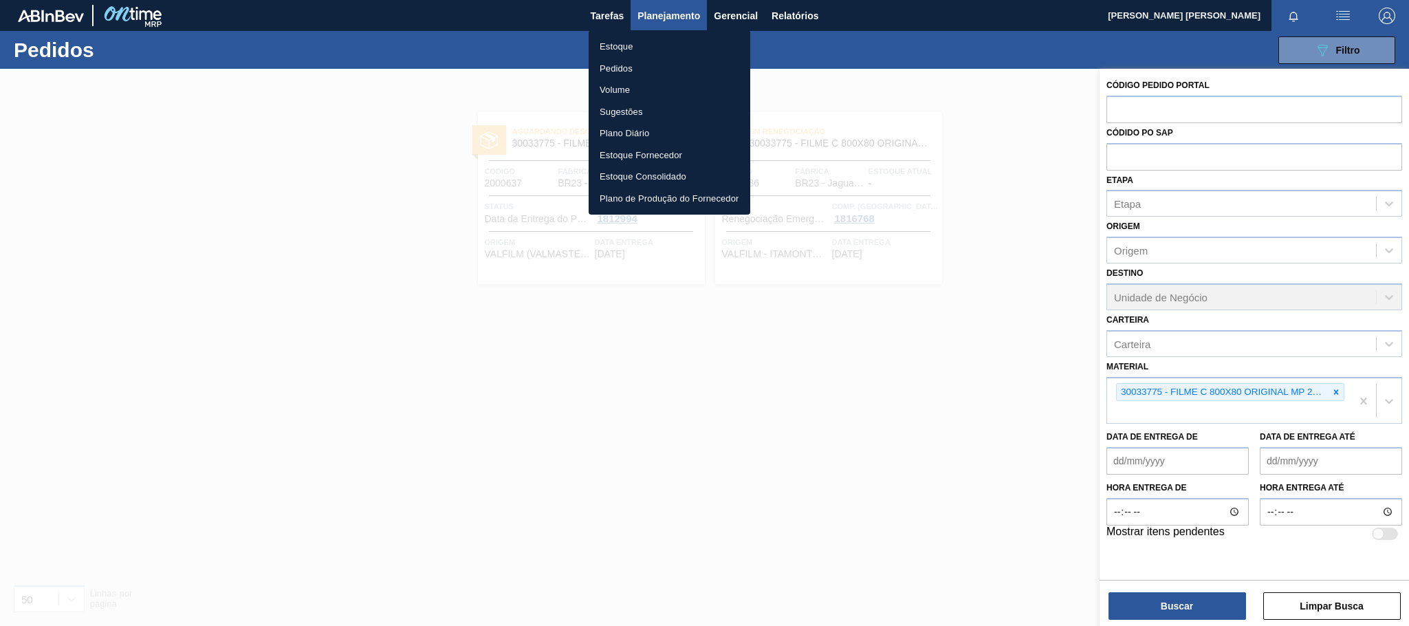
click at [626, 43] on li "Estoque" at bounding box center [670, 47] width 162 height 22
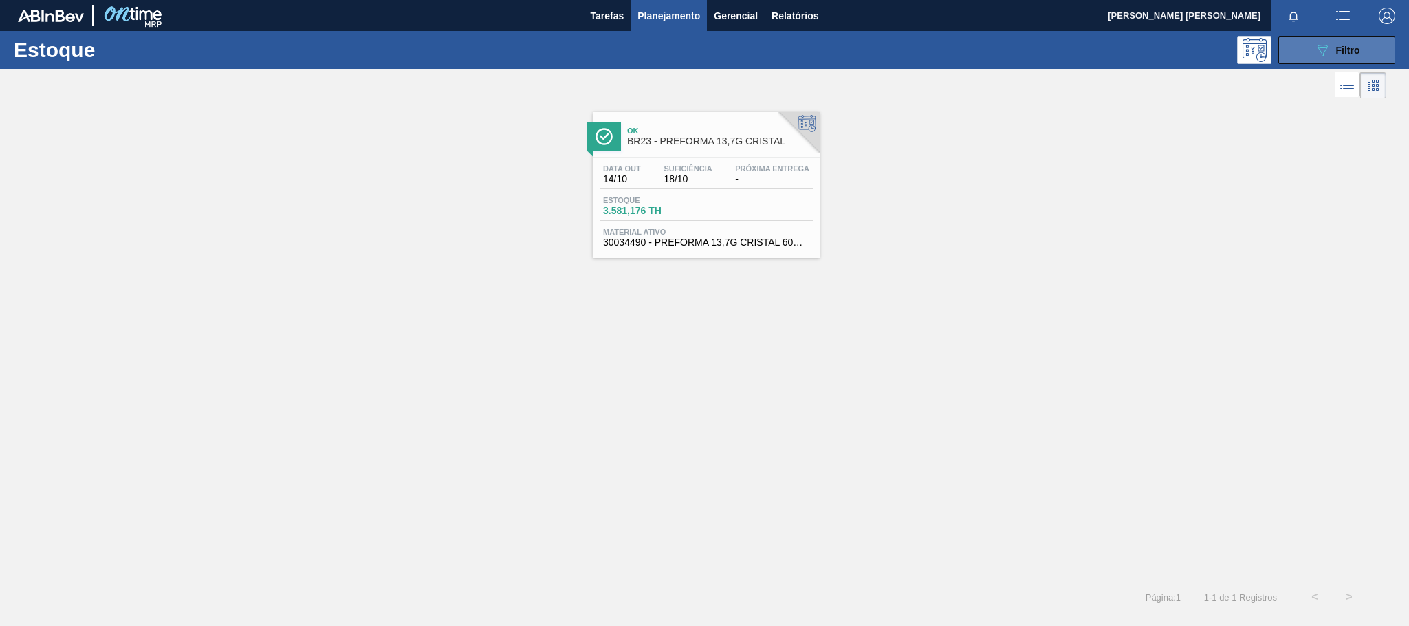
click at [1298, 44] on button "089F7B8B-B2A5-4AFE-B5C0-19BA573D28AC Filtro" at bounding box center [1336, 50] width 117 height 28
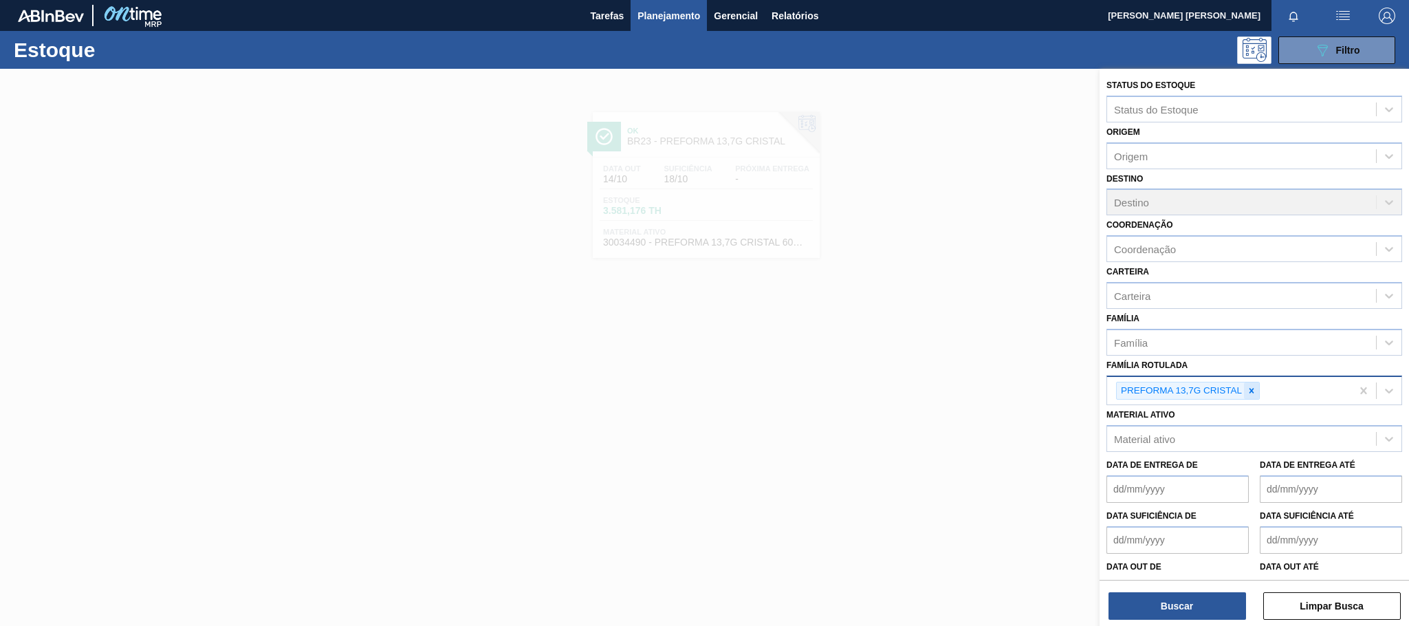
click at [1253, 389] on icon at bounding box center [1251, 390] width 5 height 5
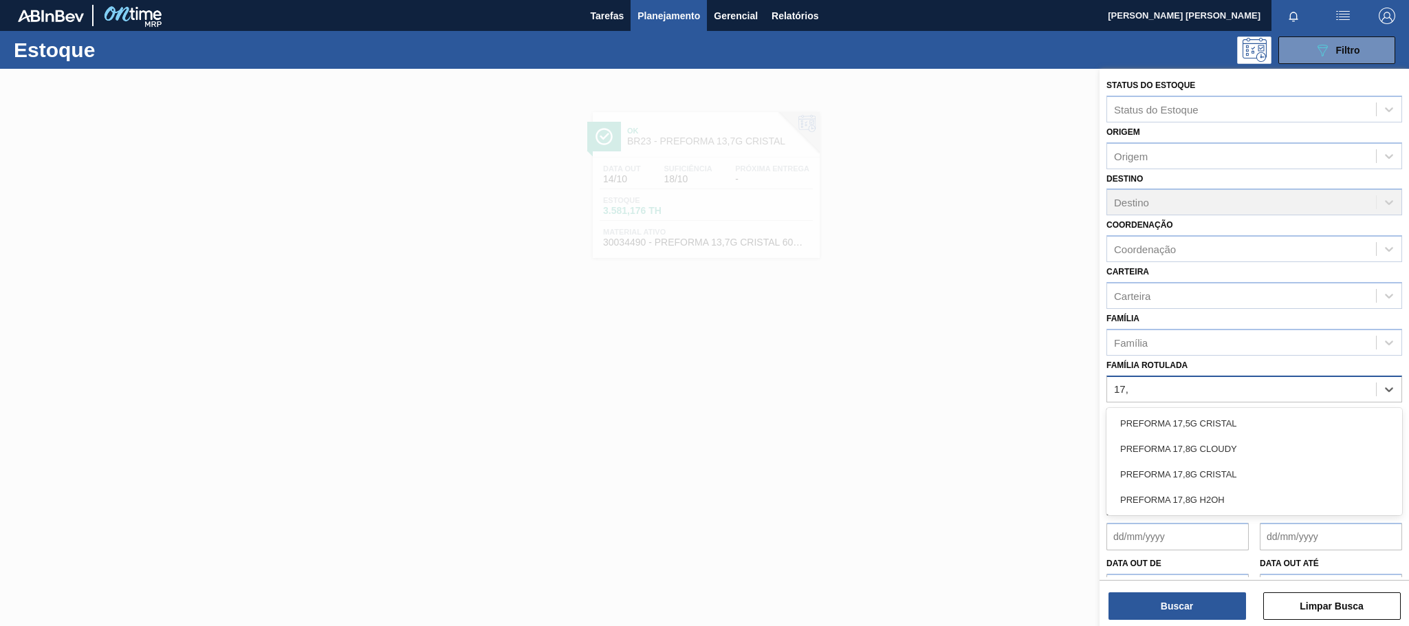
type Rotulada "17,8"
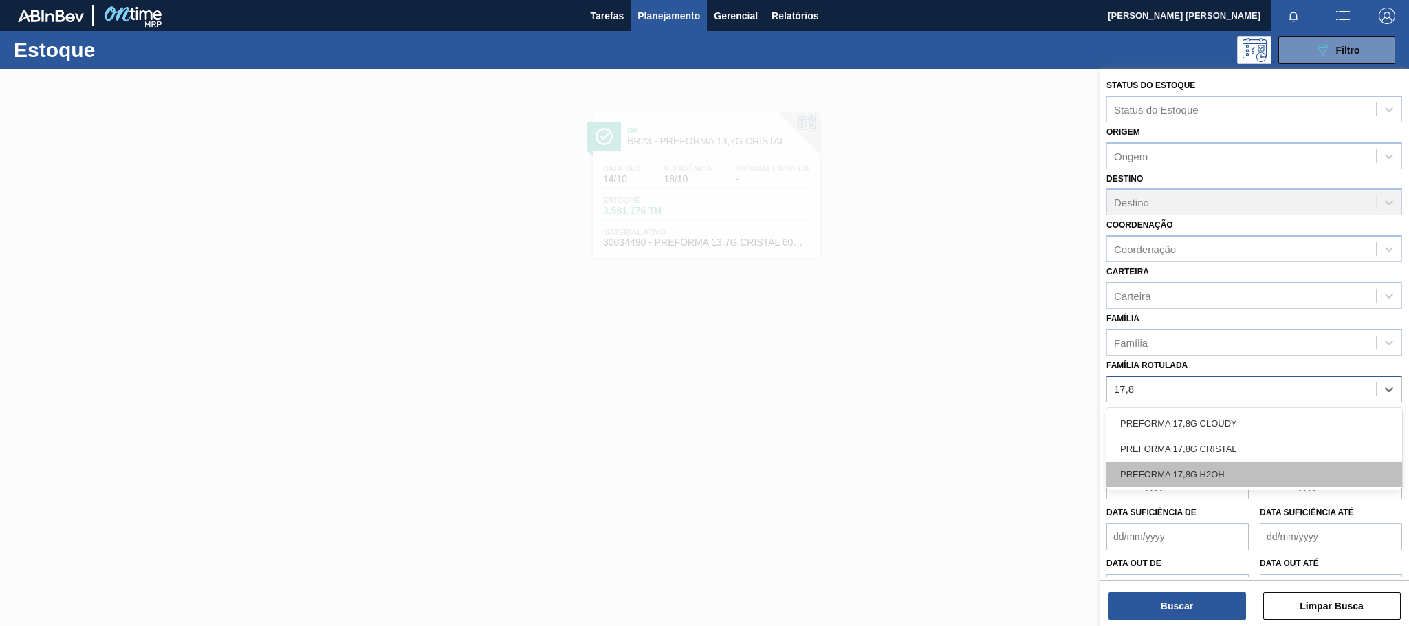
click at [1205, 479] on div "PREFORMA 17,8G H2OH" at bounding box center [1254, 473] width 296 height 25
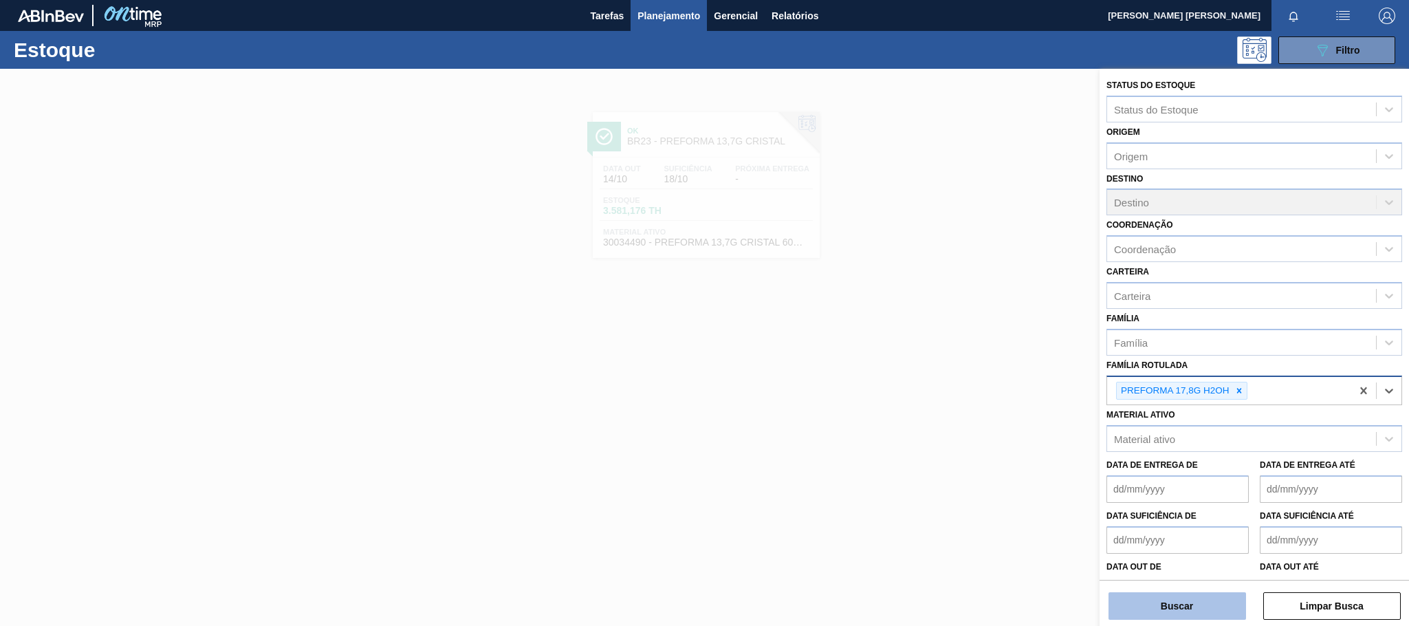
click at [1201, 603] on button "Buscar" at bounding box center [1177, 606] width 138 height 28
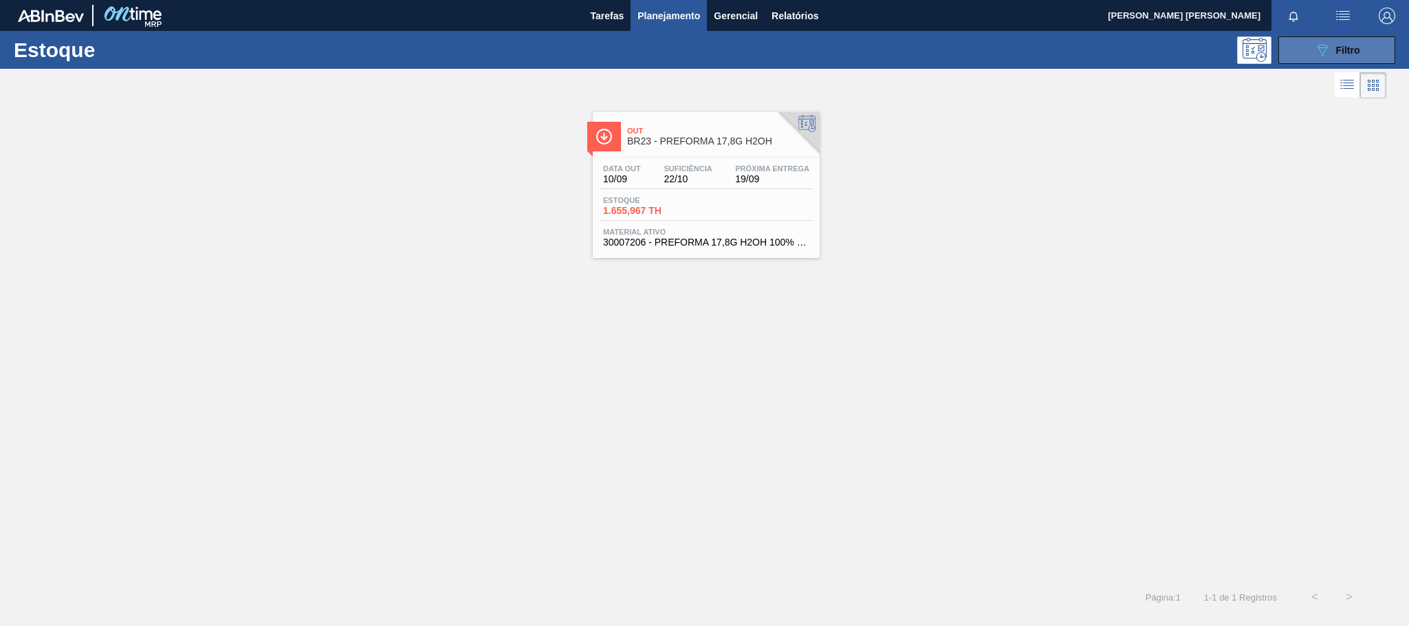
click at [1352, 43] on div "089F7B8B-B2A5-4AFE-B5C0-19BA573D28AC Filtro" at bounding box center [1337, 50] width 46 height 17
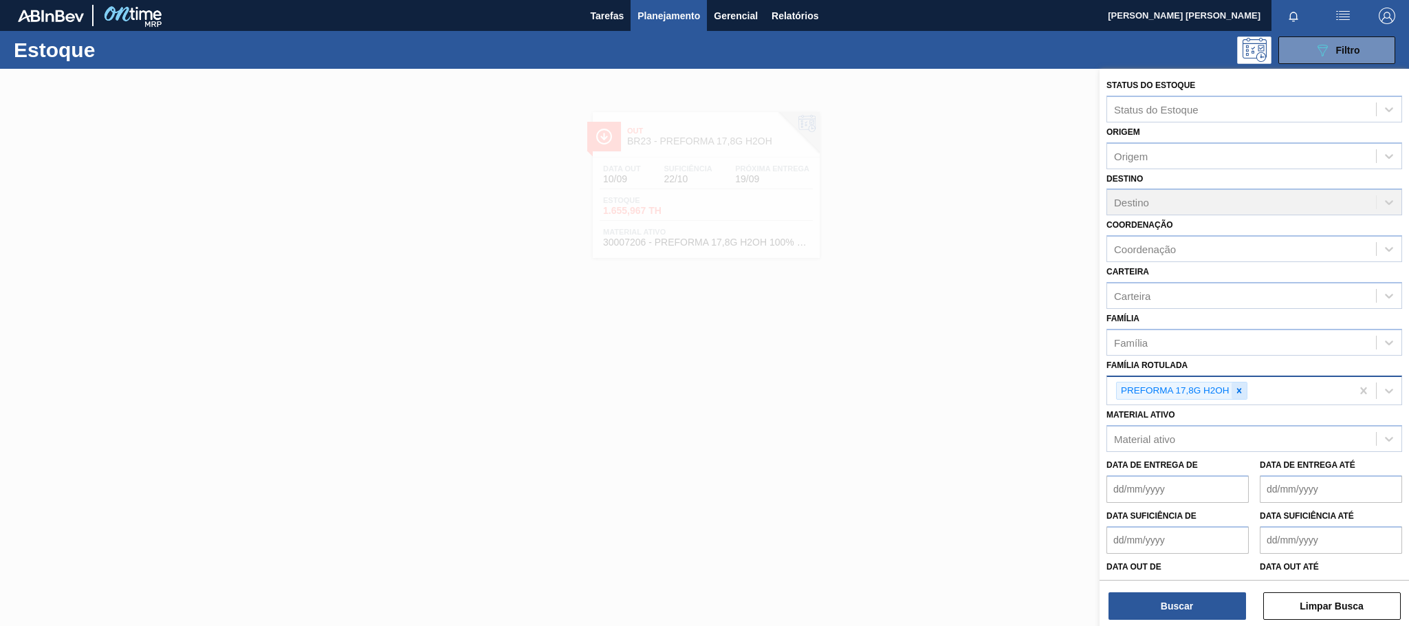
click at [1242, 386] on icon at bounding box center [1239, 391] width 10 height 10
click at [1166, 438] on div "Material ativo" at bounding box center [1144, 436] width 61 height 12
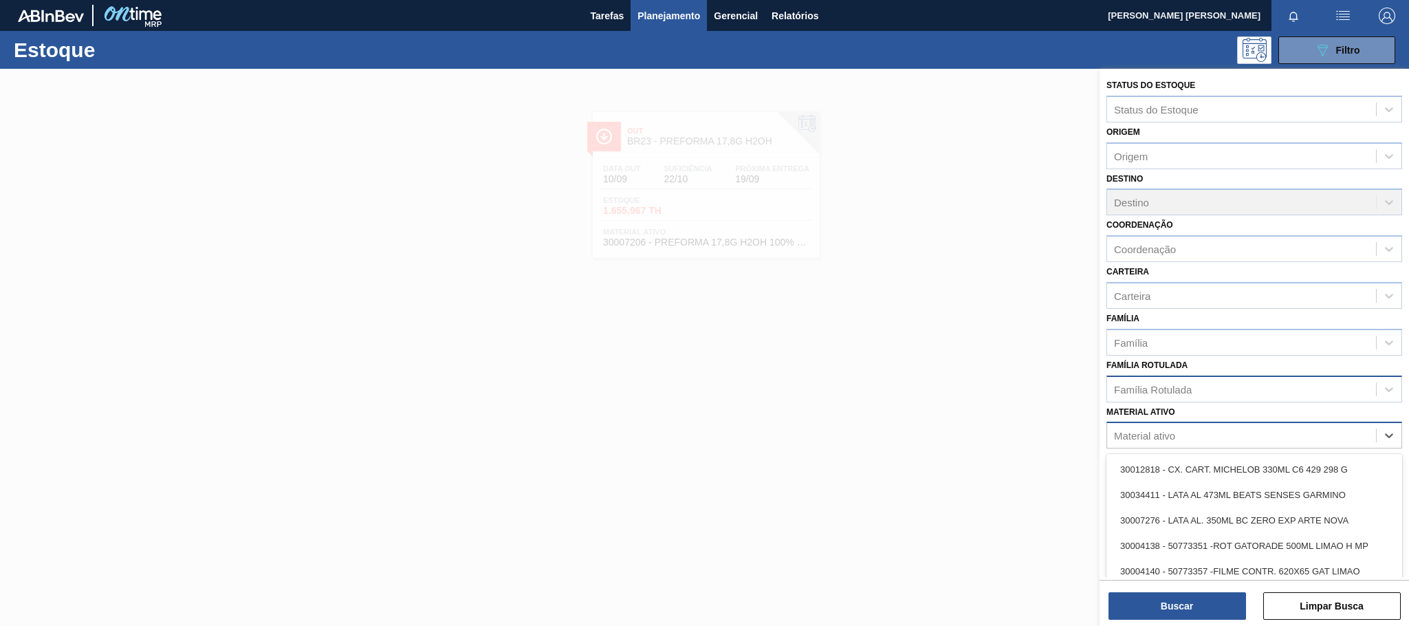
paste ativo "30031668"
type ativo "30031668"
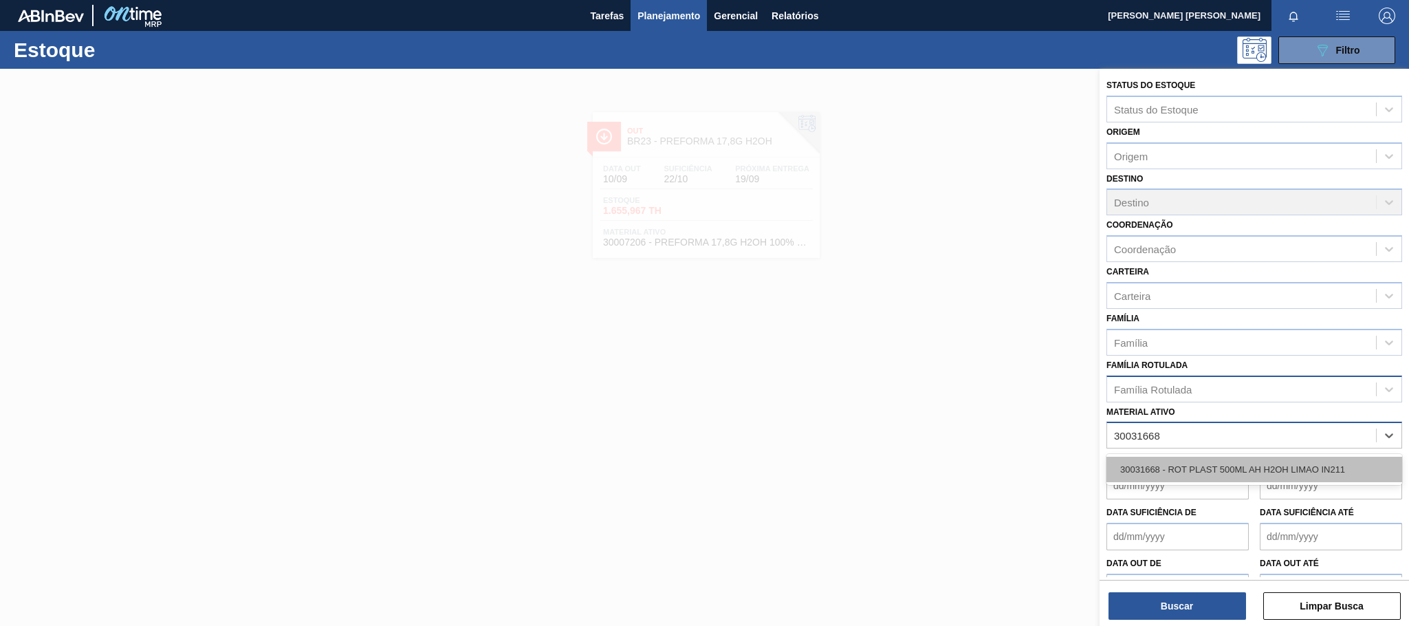
click at [1185, 468] on div "30031668 - ROT PLAST 500ML AH H2OH LIMAO IN211" at bounding box center [1254, 469] width 296 height 25
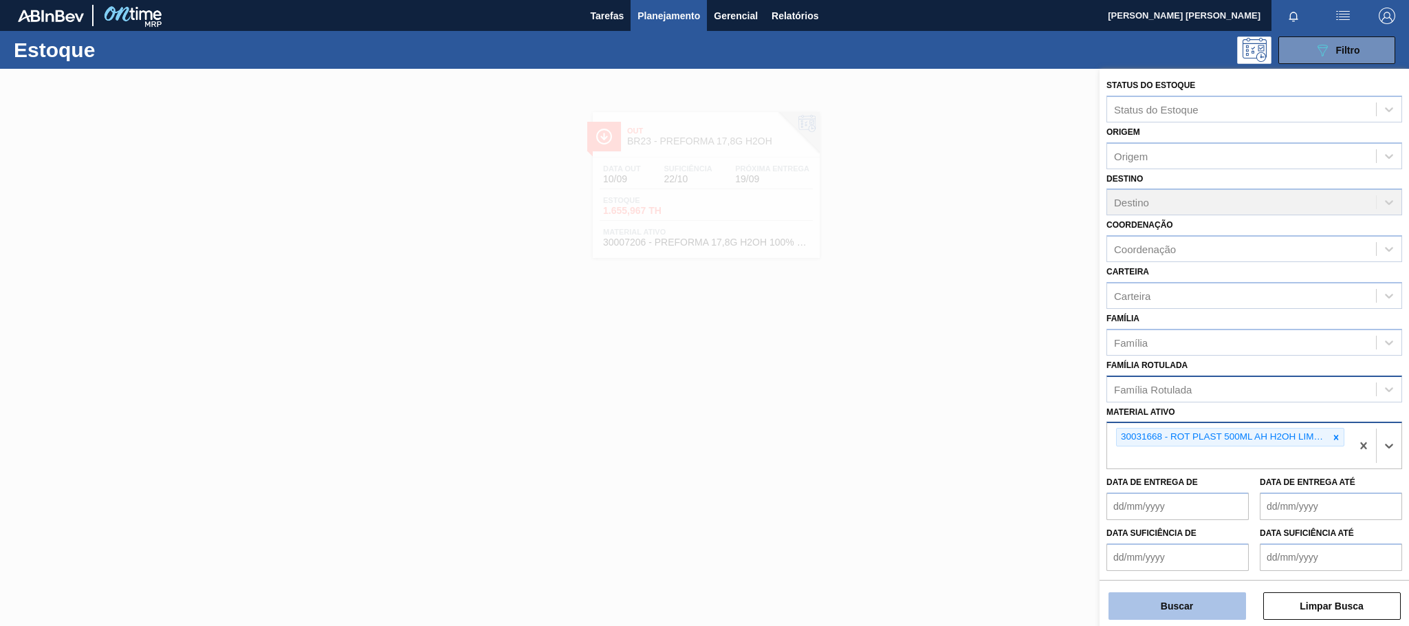
click at [1166, 599] on button "Buscar" at bounding box center [1177, 606] width 138 height 28
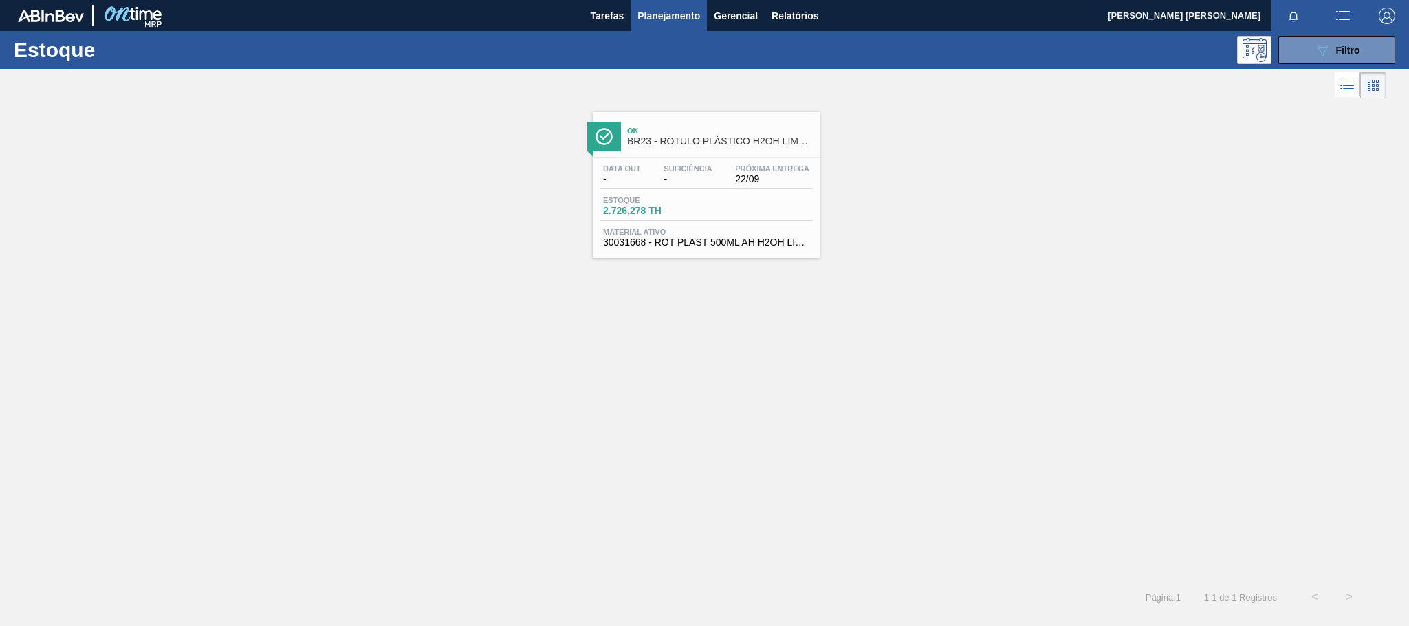
click at [780, 225] on div "Data out - Suficiência - Próxima Entrega 22/09 Estoque 2.726,278 TH Material at…" at bounding box center [706, 204] width 227 height 94
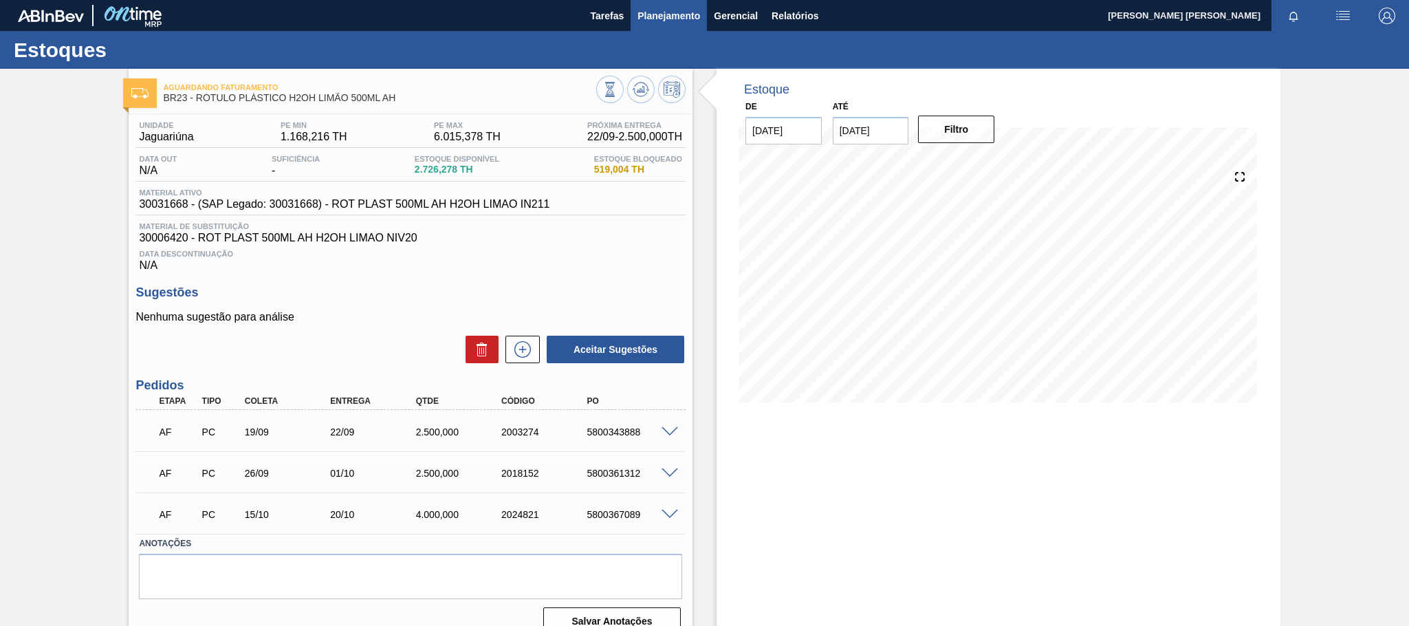
click at [656, 10] on span "Planejamento" at bounding box center [668, 16] width 63 height 17
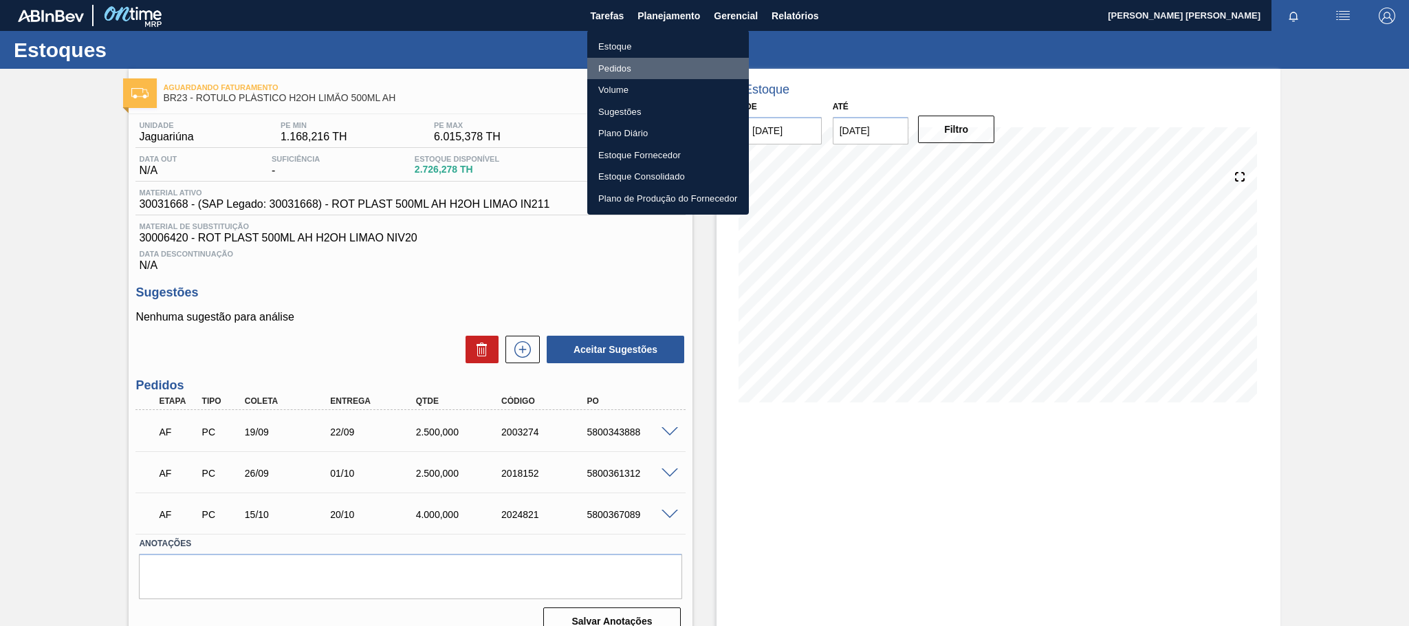
click at [627, 65] on li "Pedidos" at bounding box center [668, 69] width 162 height 22
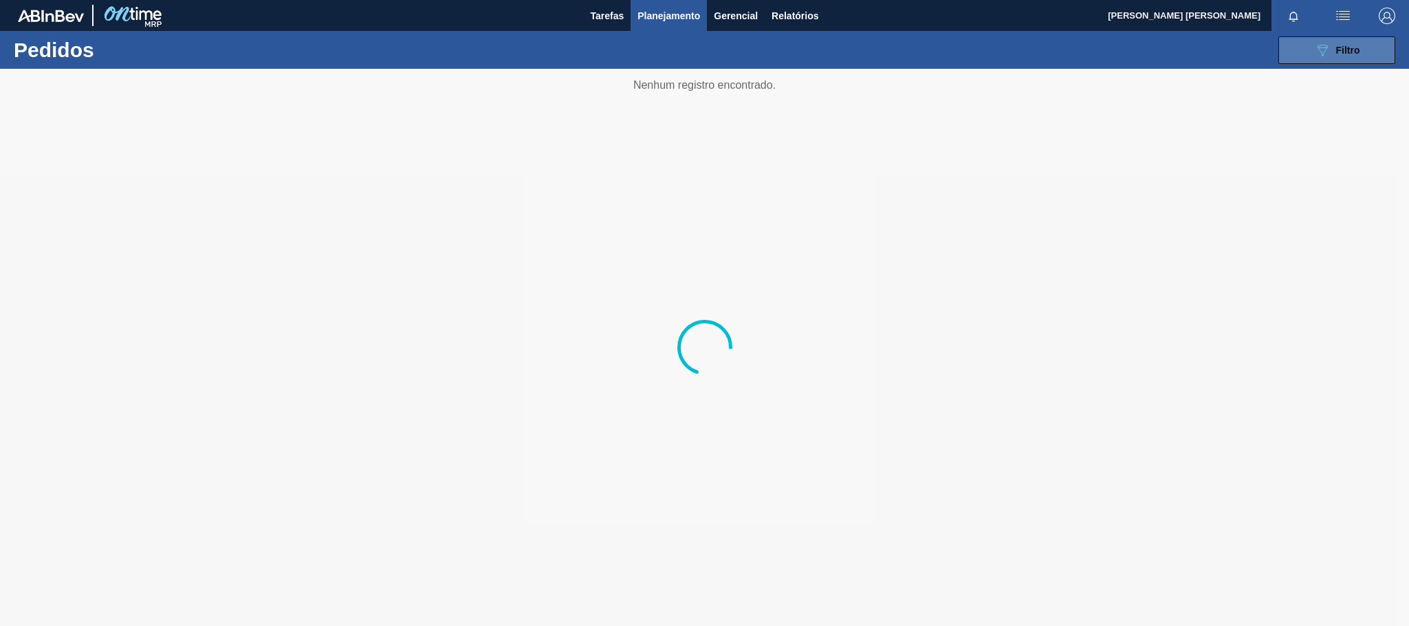
click at [1314, 39] on button "089F7B8B-B2A5-4AFE-B5C0-19BA573D28AC Filtro" at bounding box center [1336, 50] width 117 height 28
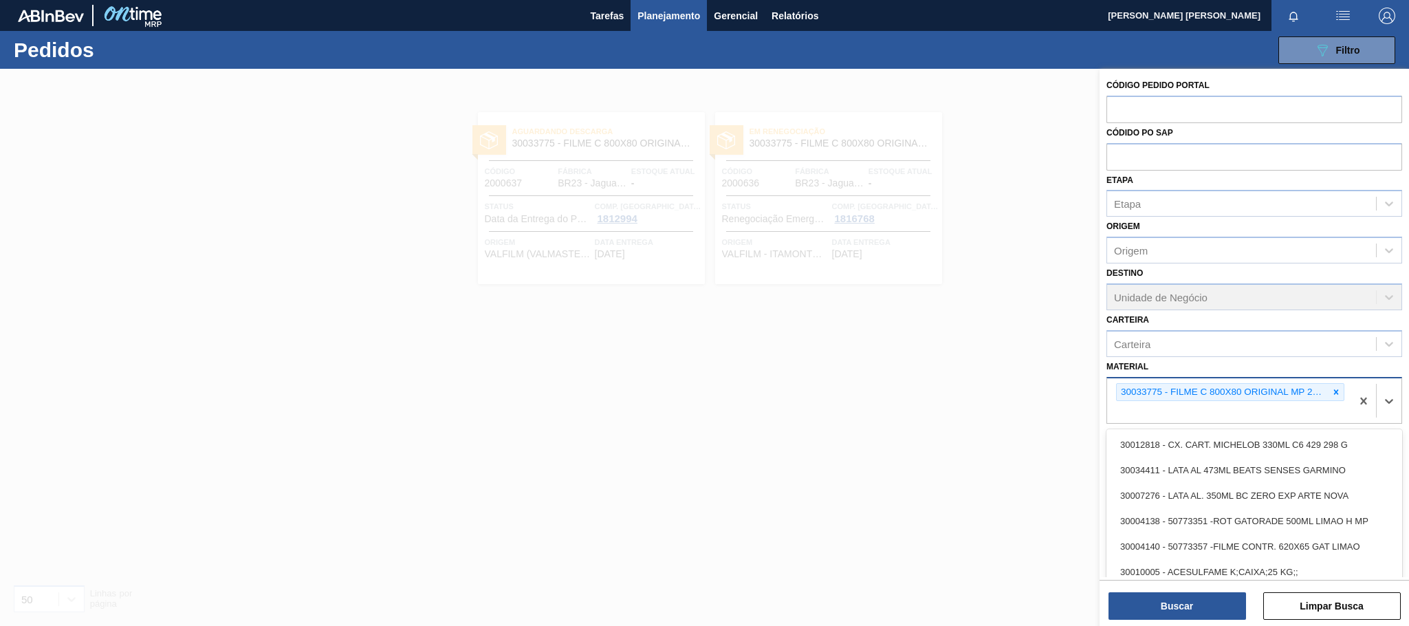
click at [1326, 388] on div "30033775 - FILME C 800X80 ORIGINAL MP 269ML" at bounding box center [1230, 392] width 228 height 19
click at [1331, 391] on icon at bounding box center [1336, 392] width 10 height 10
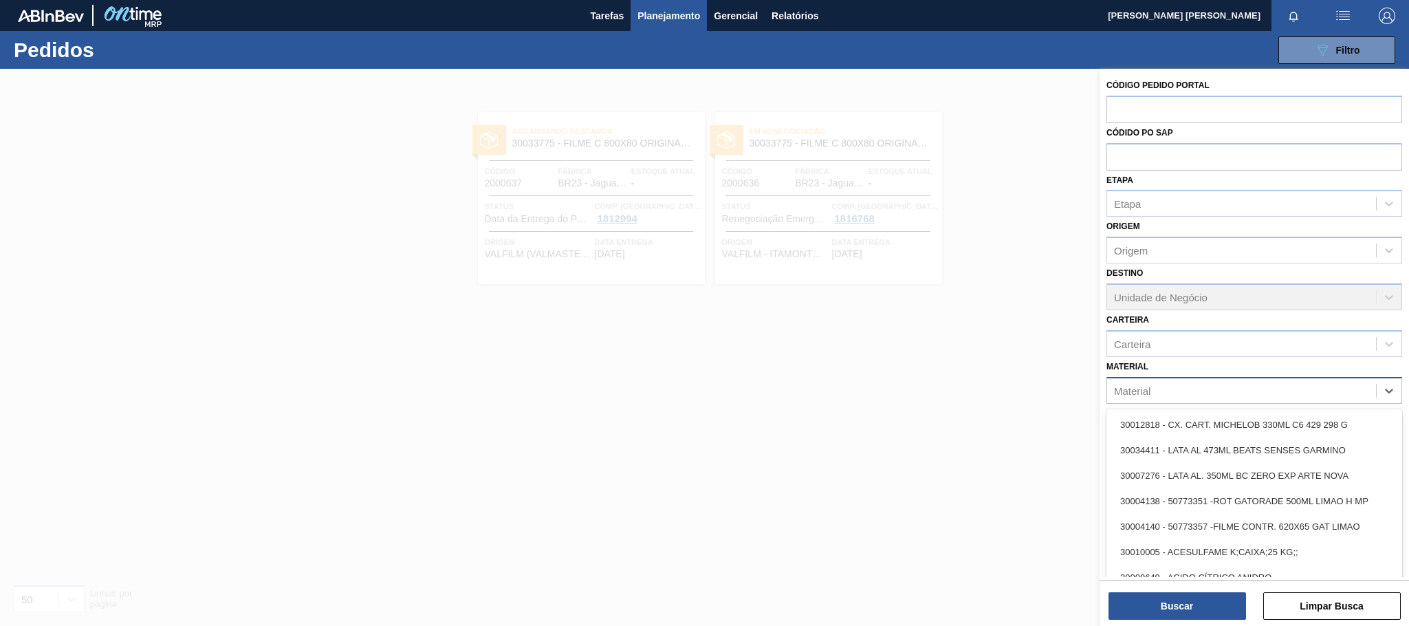
paste input "30030371"
type input "30030371"
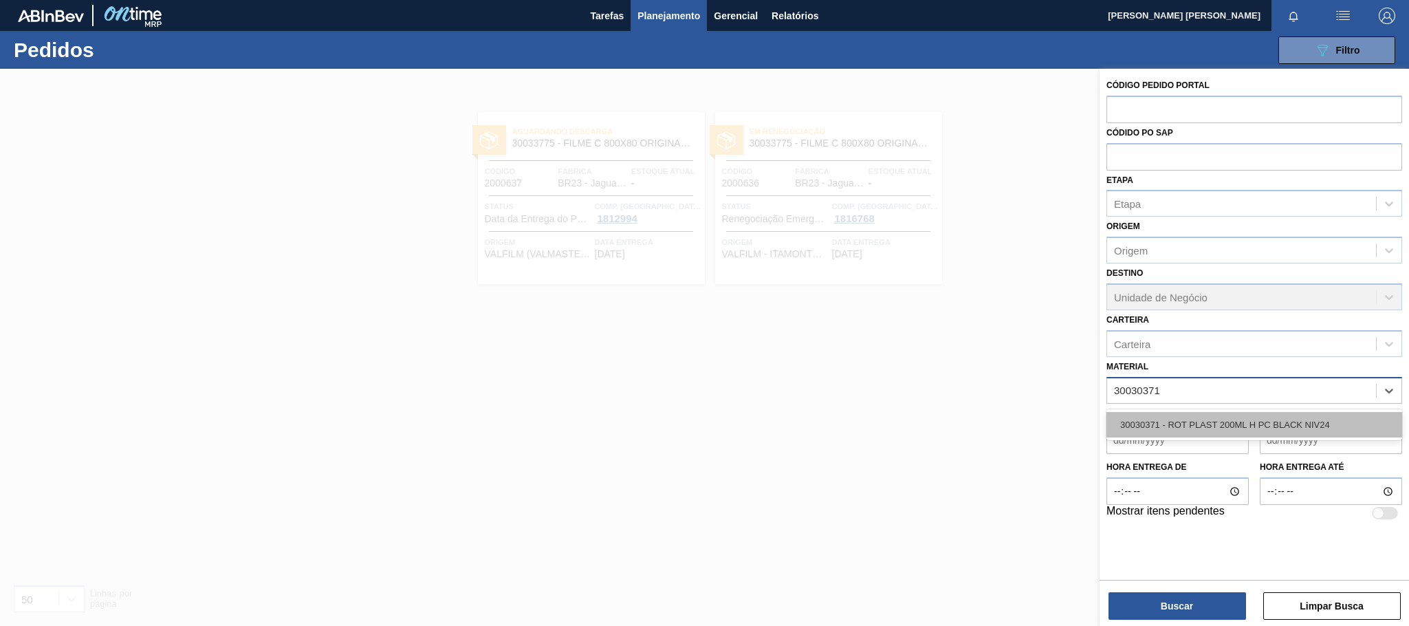
click at [1284, 431] on div "30030371 - ROT PLAST 200ML H PC BLACK NIV24" at bounding box center [1254, 424] width 296 height 25
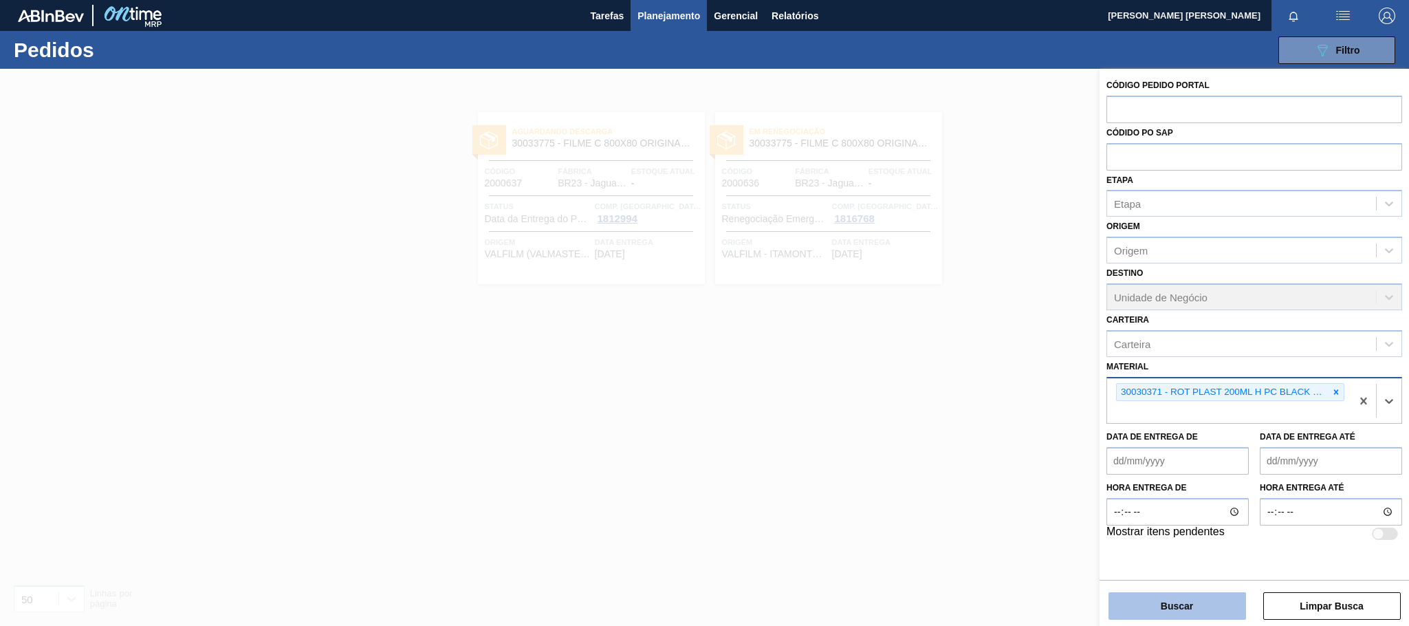
click at [1222, 605] on button "Buscar" at bounding box center [1177, 606] width 138 height 28
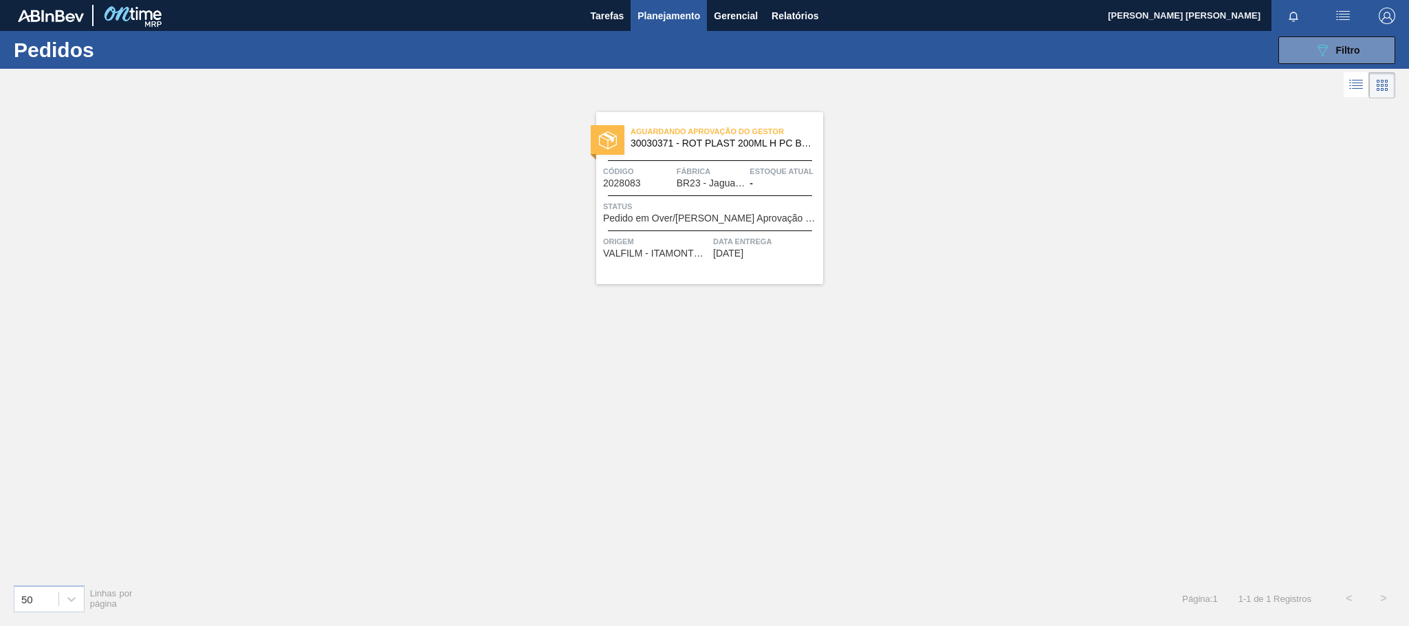
click at [794, 208] on span "Status" at bounding box center [711, 206] width 217 height 14
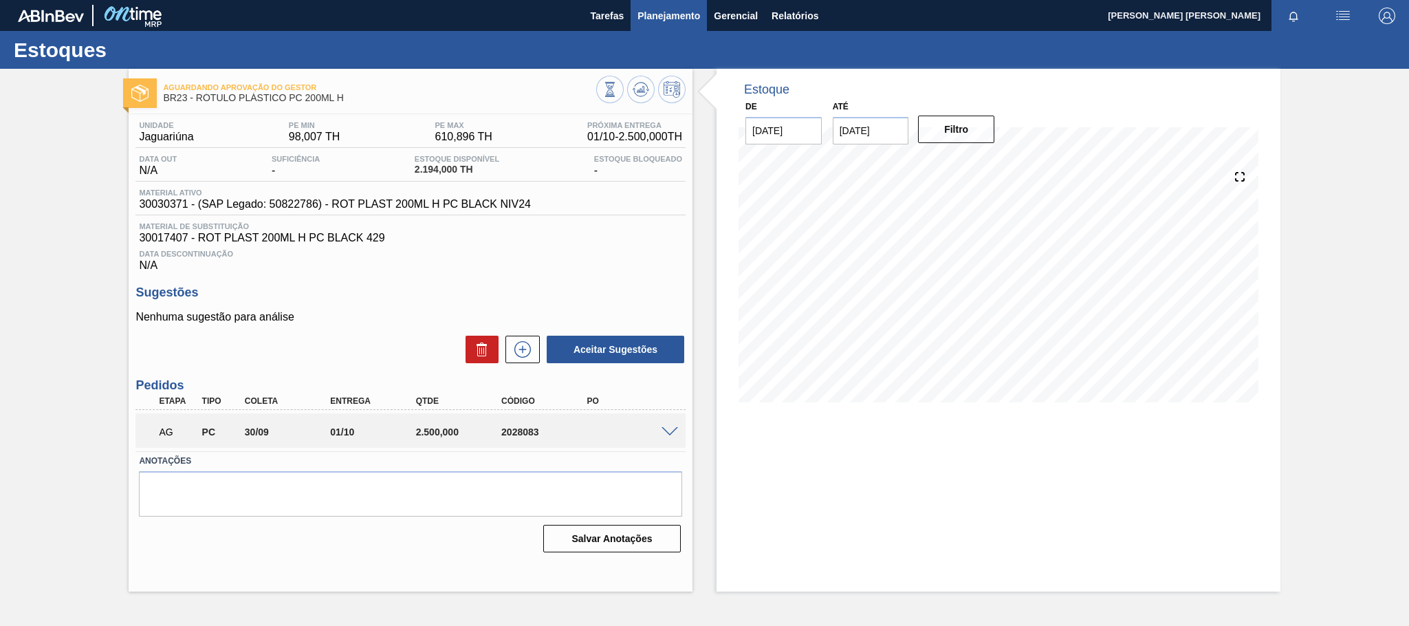
click at [657, 8] on span "Planejamento" at bounding box center [668, 16] width 63 height 17
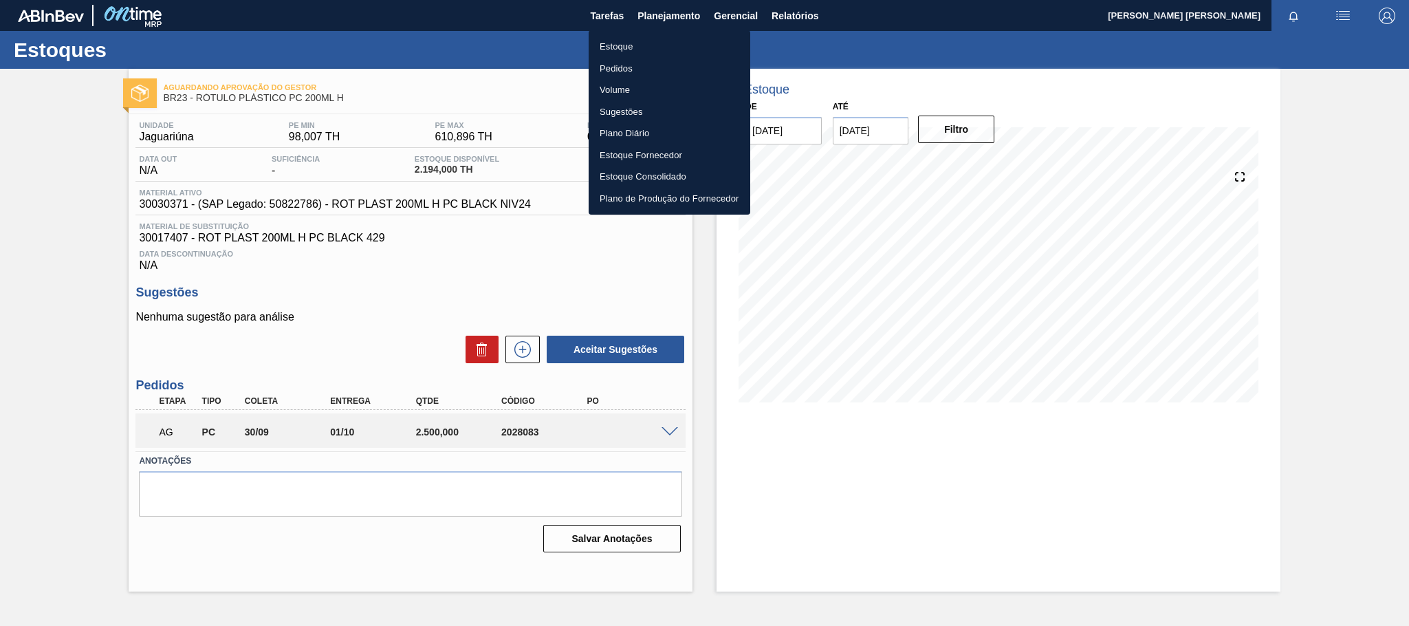
click at [626, 63] on li "Pedidos" at bounding box center [670, 69] width 162 height 22
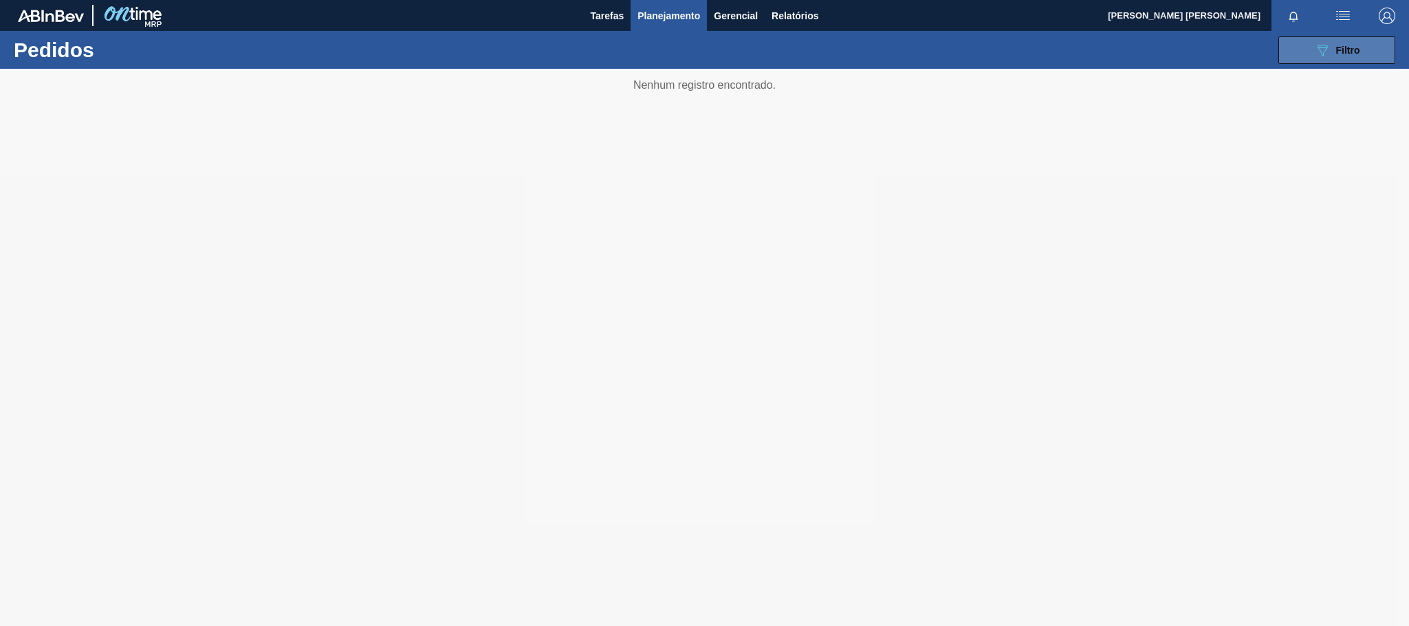
click at [1366, 41] on button "089F7B8B-B2A5-4AFE-B5C0-19BA573D28AC Filtro" at bounding box center [1336, 50] width 117 height 28
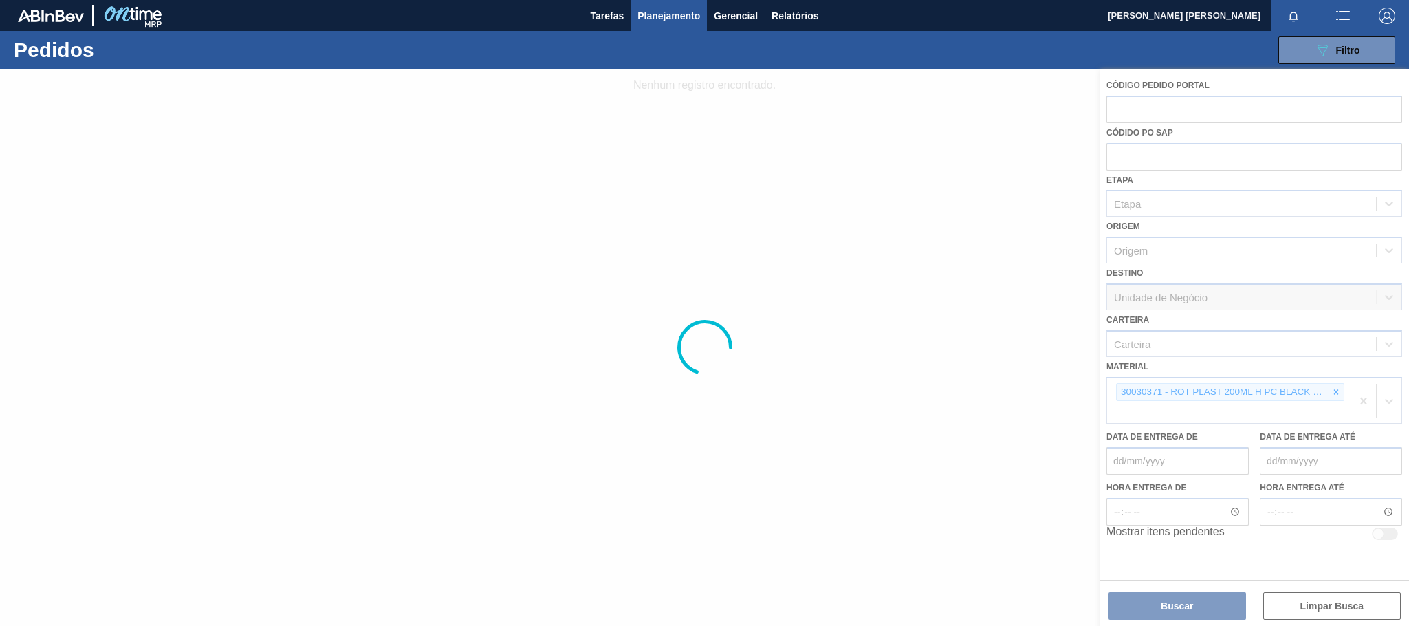
click at [1331, 386] on div at bounding box center [704, 347] width 1409 height 557
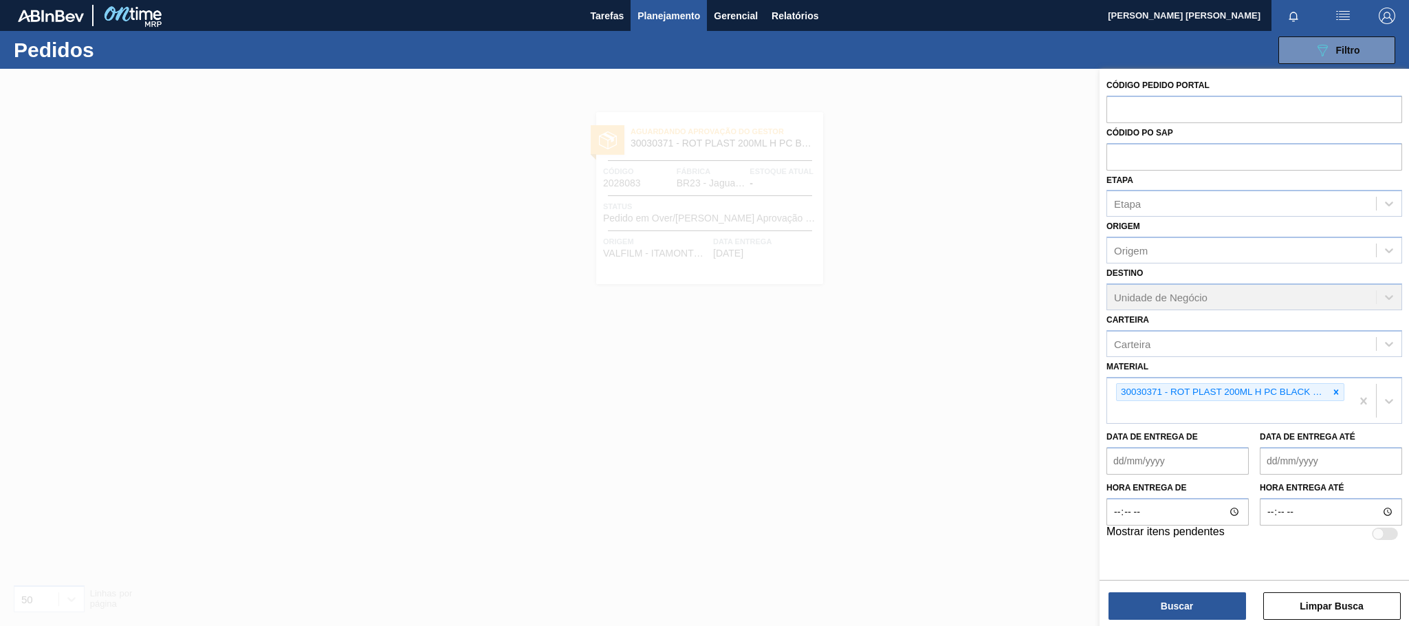
click at [1331, 386] on div at bounding box center [1335, 392] width 15 height 17
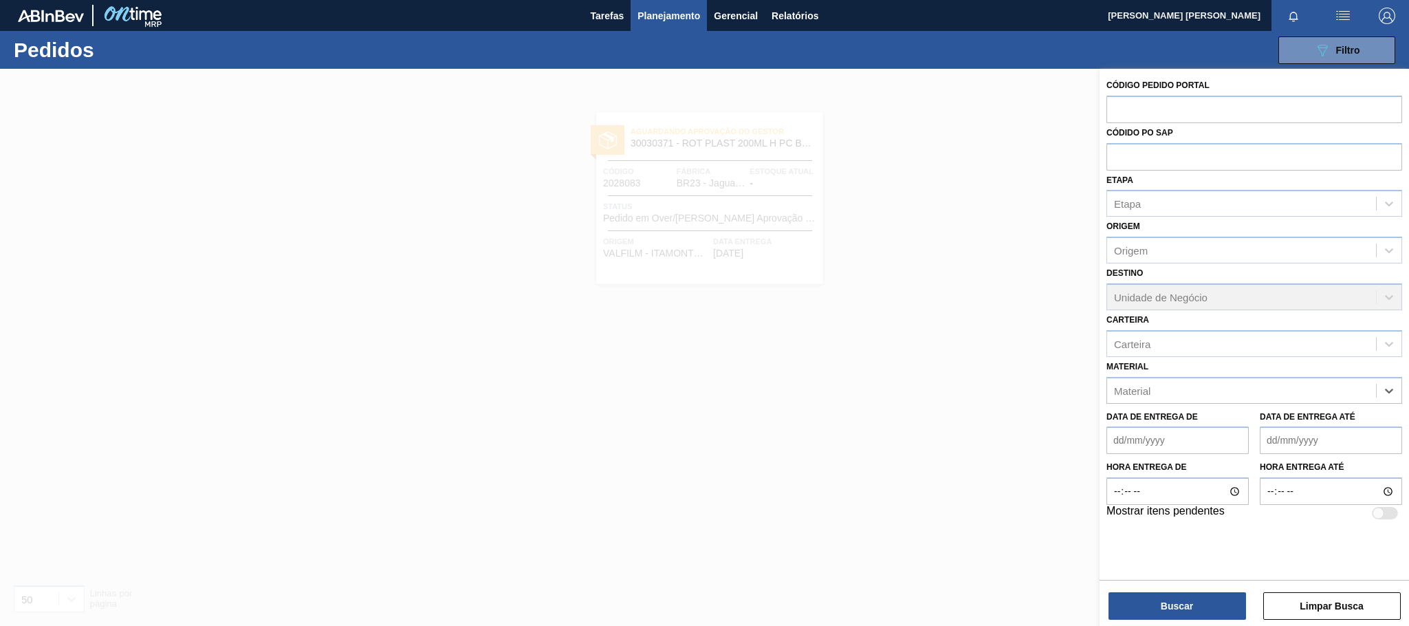
paste input "30030646"
type input "30030646"
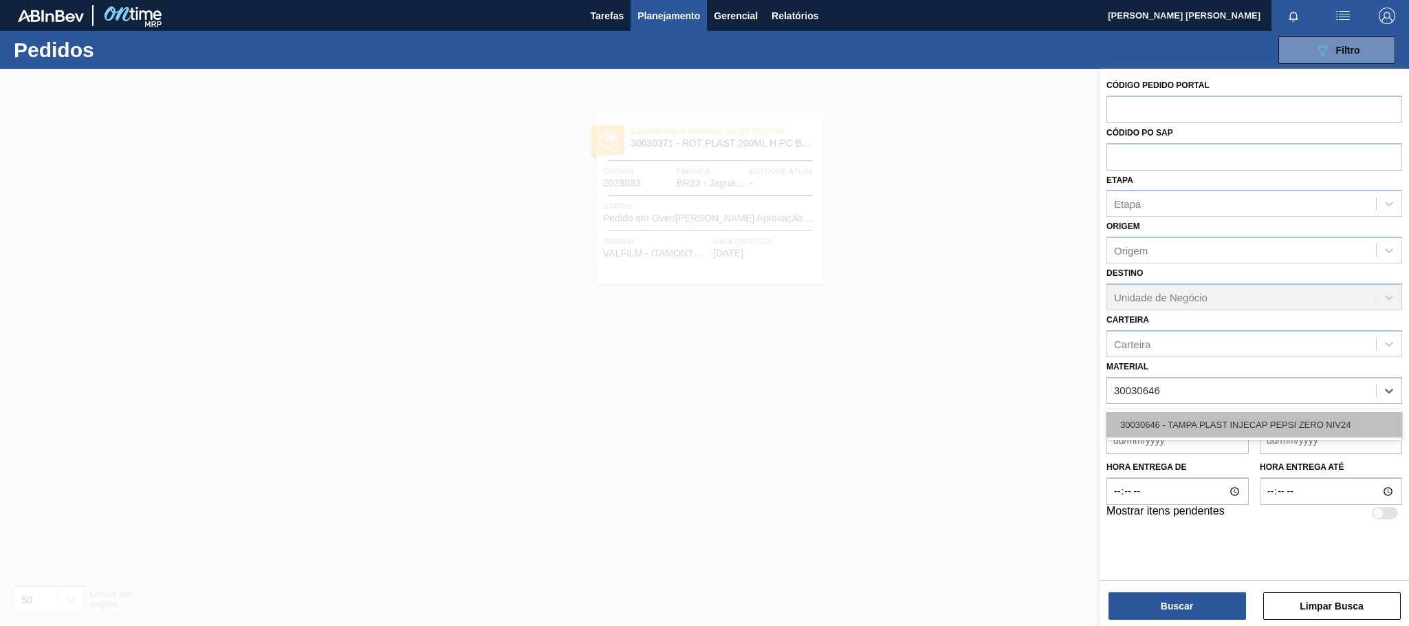
click at [1296, 423] on div "30030646 - TAMPA PLAST INJECAP PEPSI ZERO NIV24" at bounding box center [1254, 424] width 296 height 25
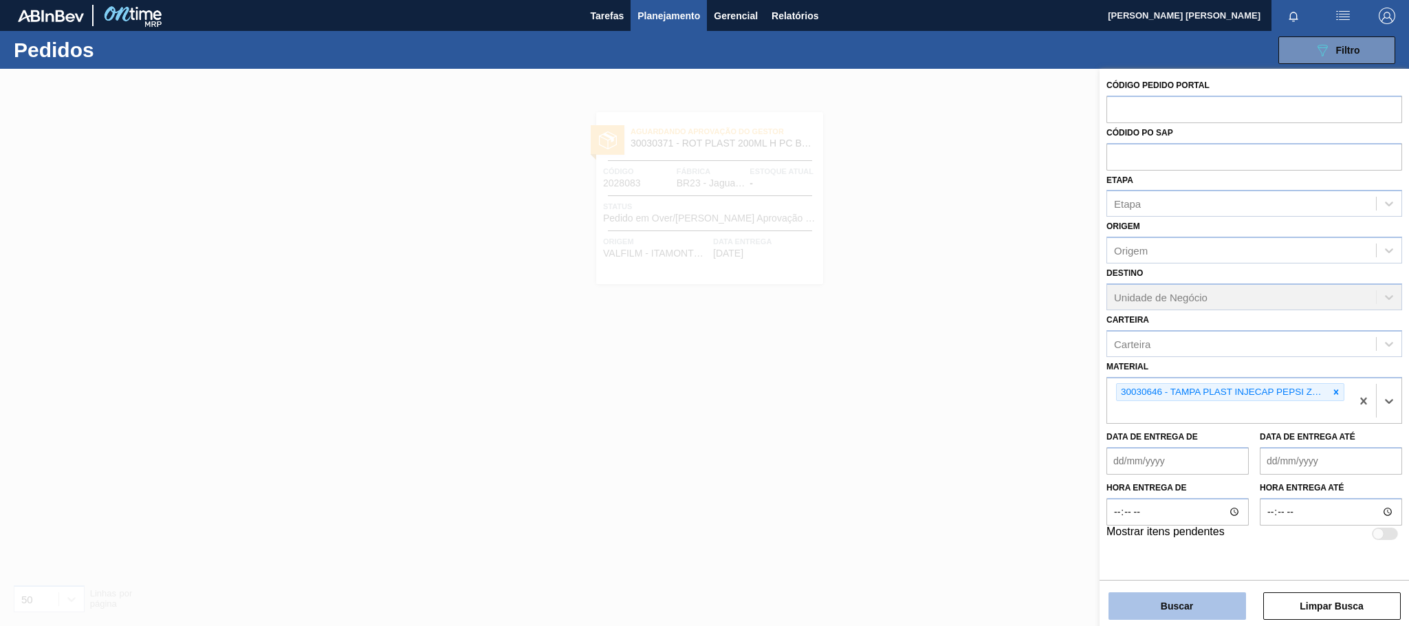
click at [1170, 598] on button "Buscar" at bounding box center [1177, 606] width 138 height 28
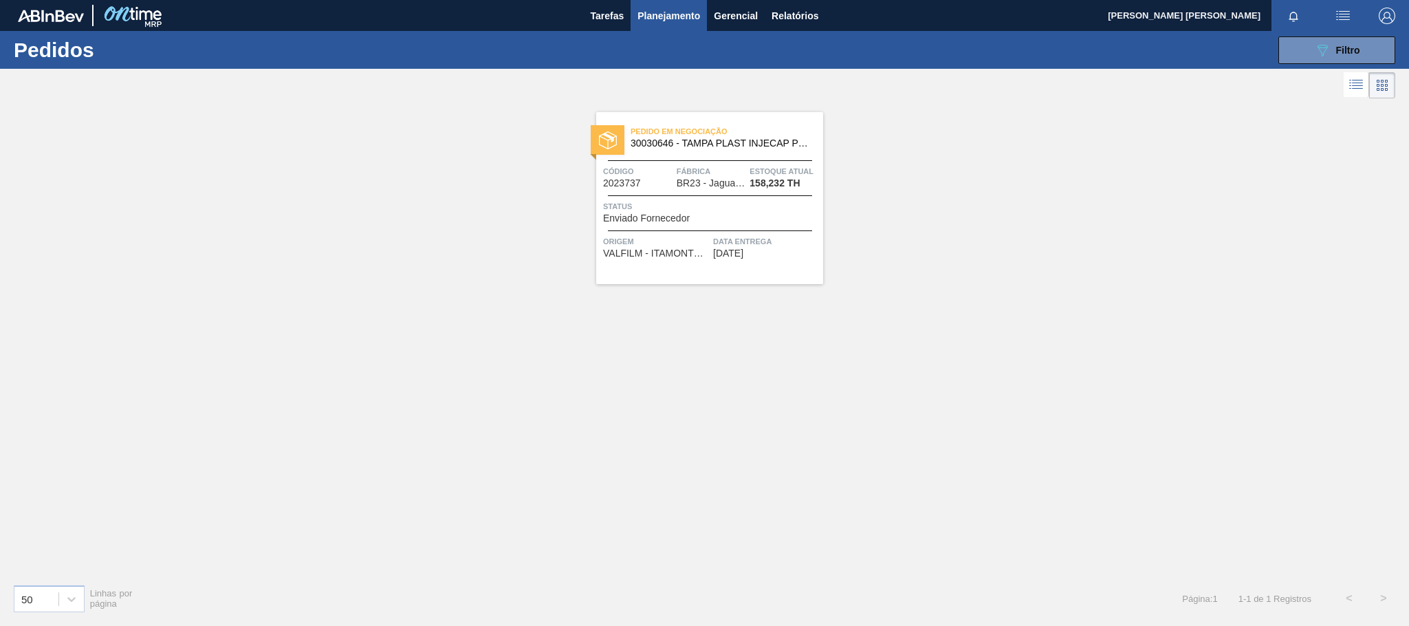
click at [760, 198] on div "Pedido em Negociação 30030646 - TAMPA PLAST INJECAP PEPSI ZERO NIV24 Código 202…" at bounding box center [709, 198] width 227 height 172
